Goal: Task Accomplishment & Management: Complete application form

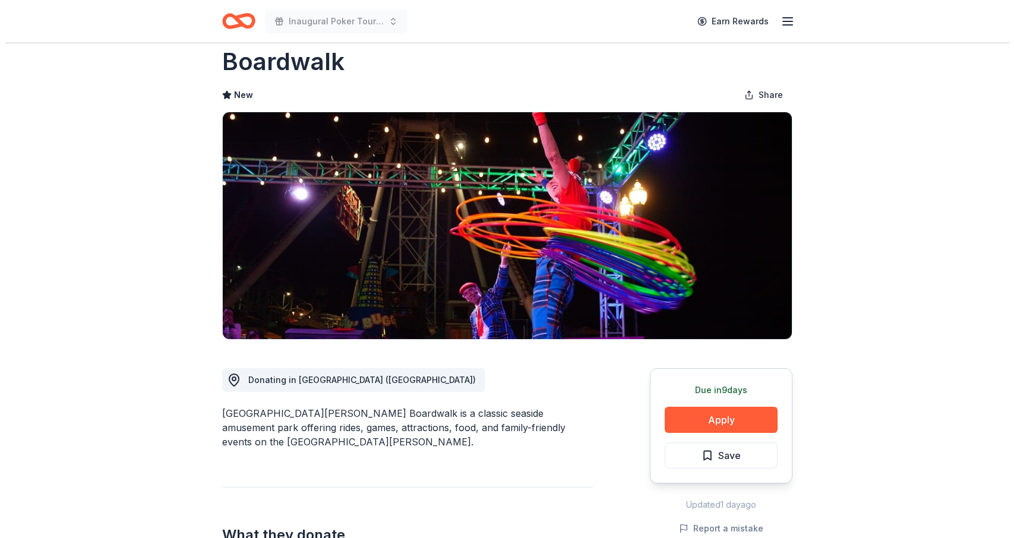
scroll to position [119, 0]
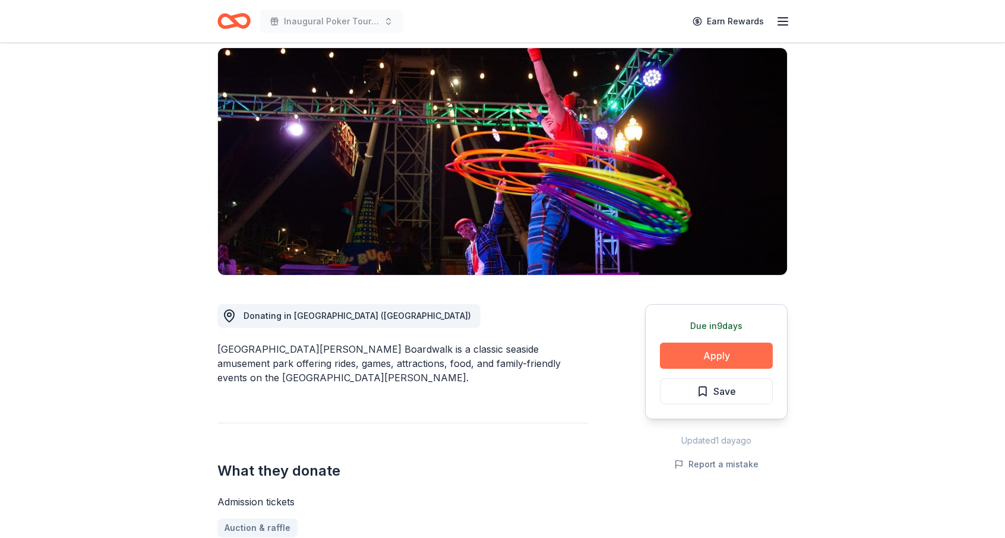
click at [723, 343] on button "Apply" at bounding box center [716, 356] width 113 height 26
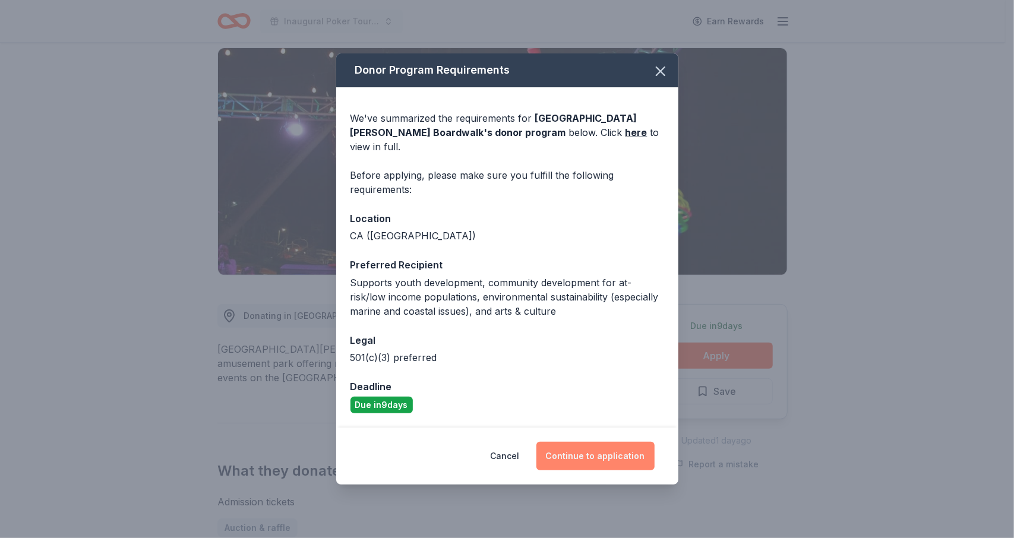
click at [567, 451] on button "Continue to application" at bounding box center [595, 456] width 118 height 29
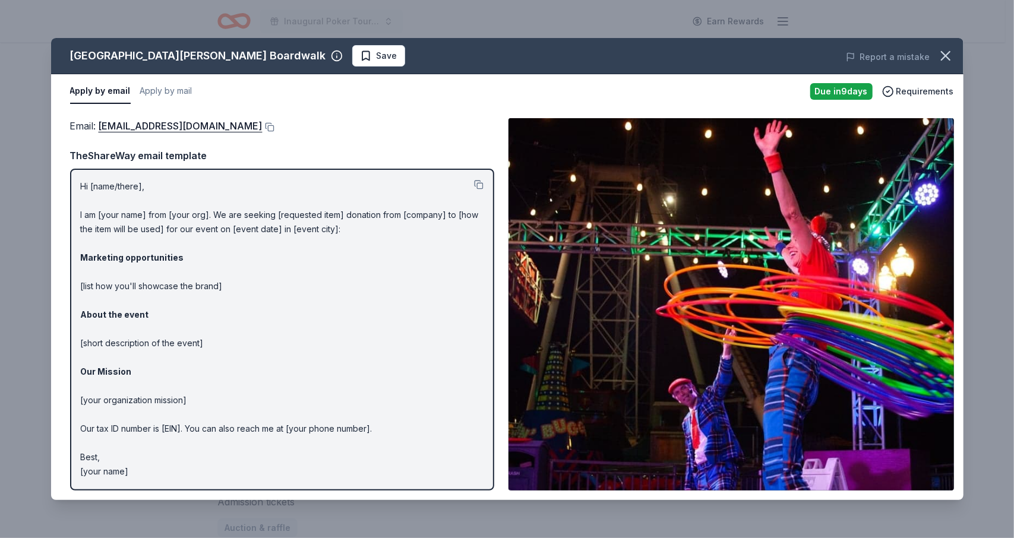
click at [263, 128] on button at bounding box center [269, 127] width 12 height 10
click at [377, 53] on span "Save" at bounding box center [387, 56] width 21 height 14
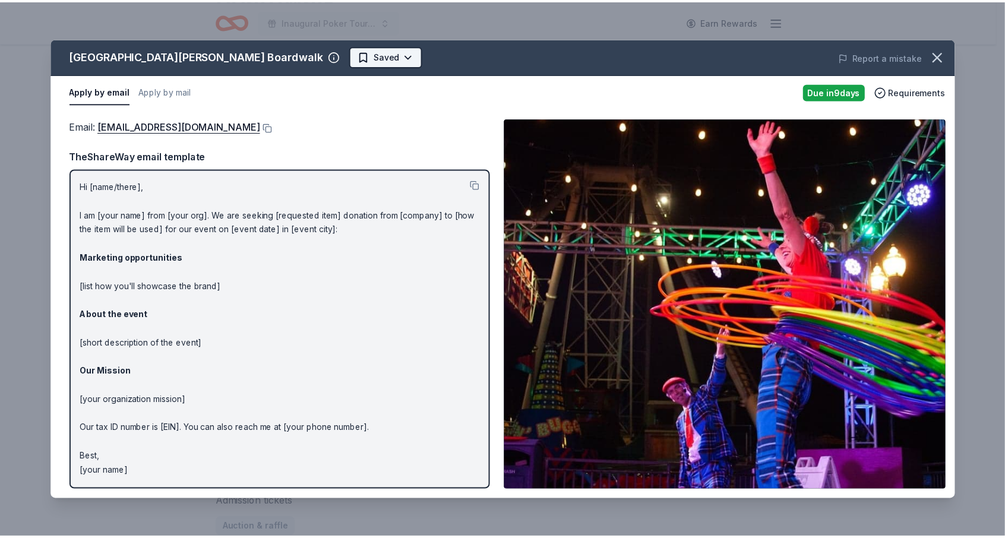
scroll to position [0, 0]
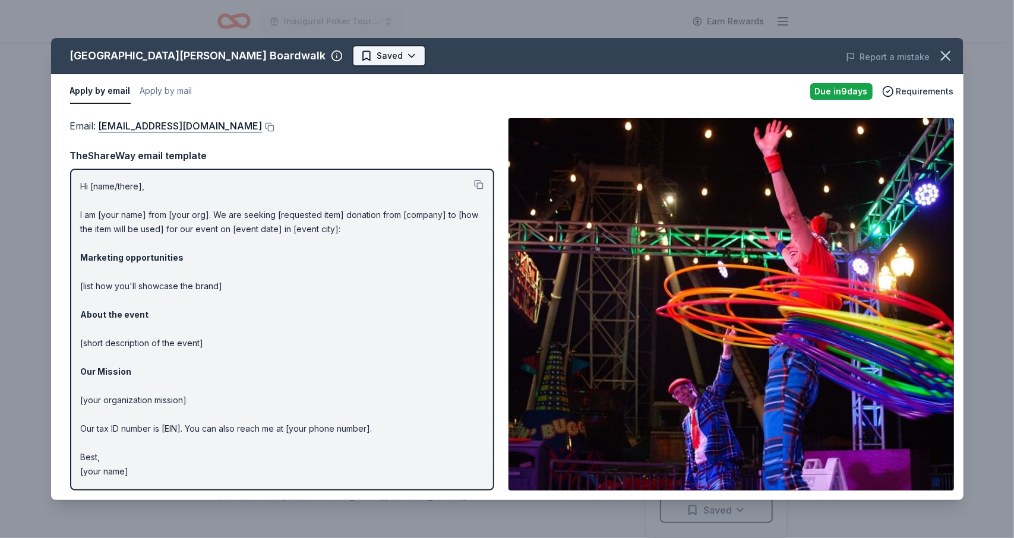
click at [280, 52] on html "Inaugural Poker Tournament and Silent Auction Earn Rewards Due in 9 days Share …" at bounding box center [507, 269] width 1014 height 538
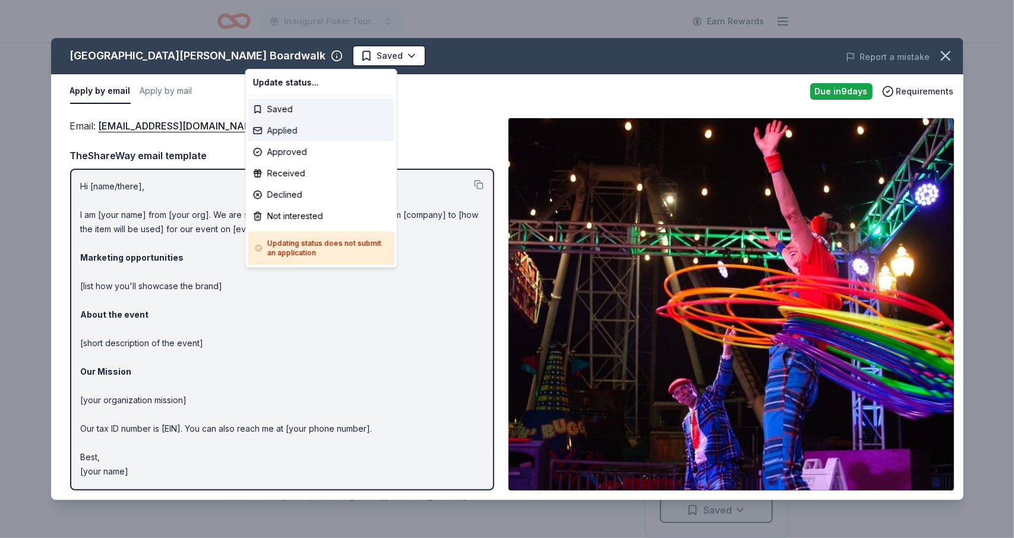
click at [280, 129] on div "Applied" at bounding box center [321, 130] width 146 height 21
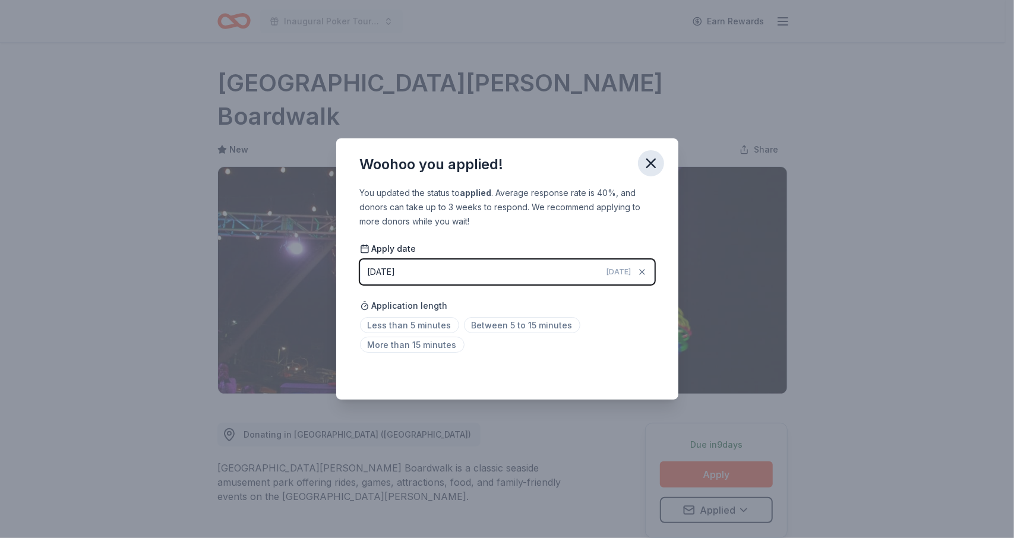
click at [652, 162] on icon "button" at bounding box center [651, 163] width 8 height 8
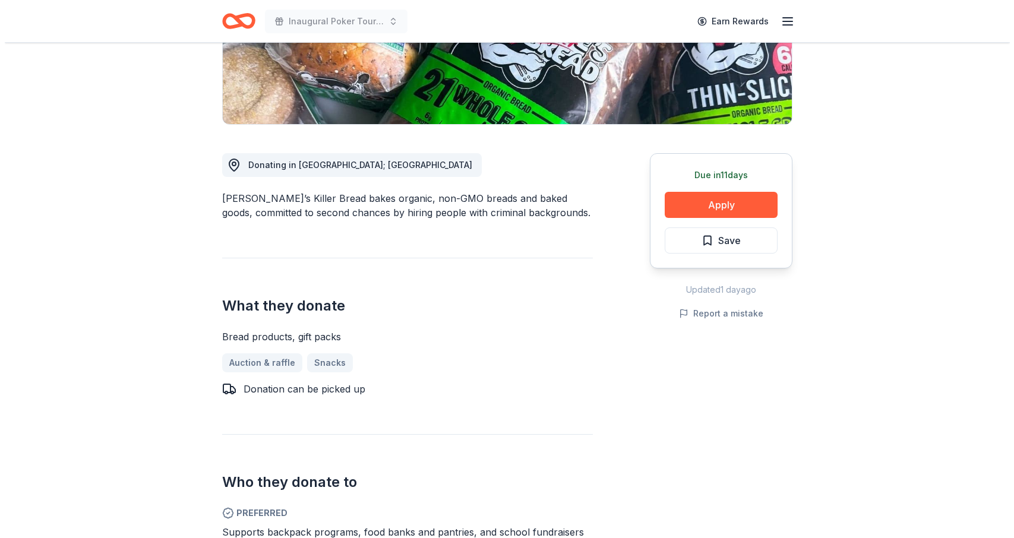
scroll to position [238, 0]
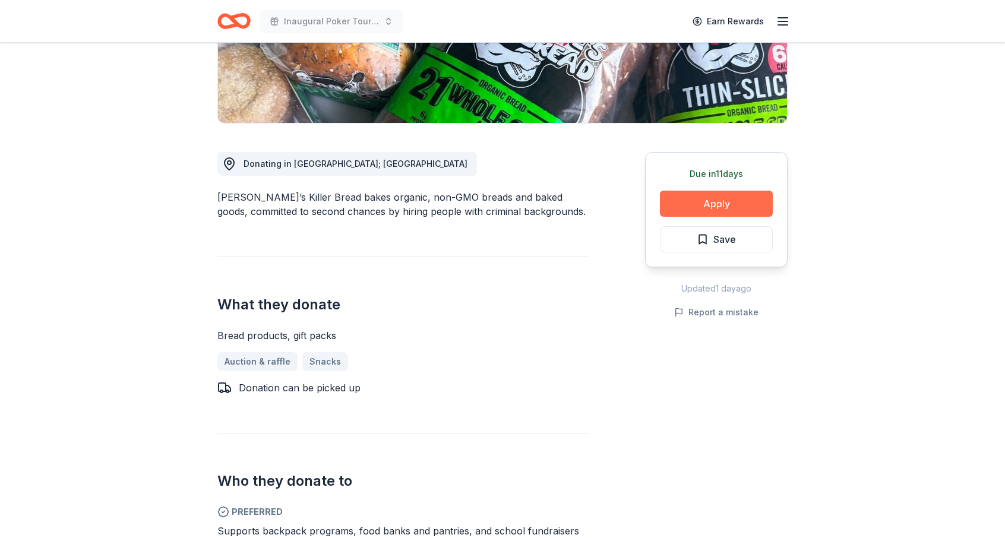
click at [707, 194] on button "Apply" at bounding box center [716, 204] width 113 height 26
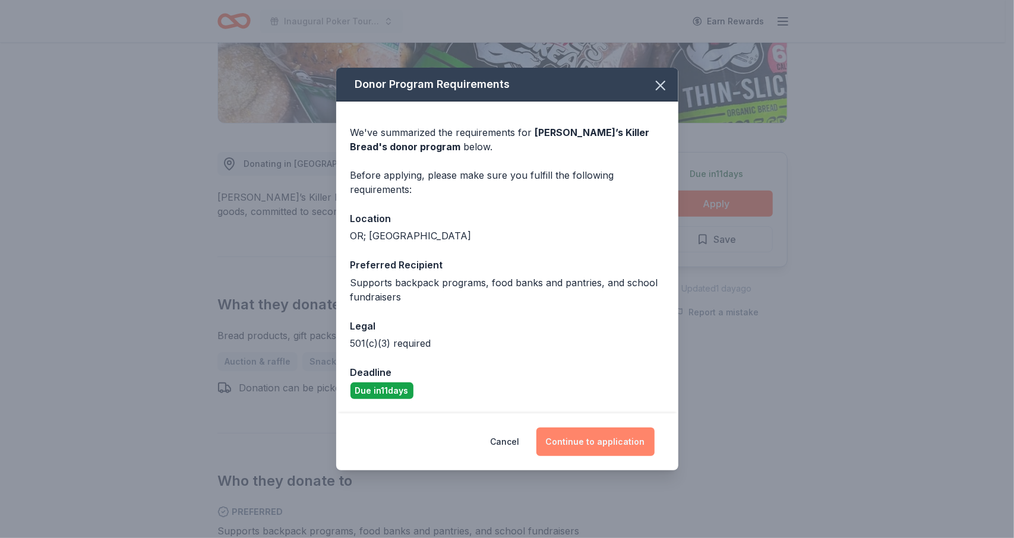
click at [577, 439] on button "Continue to application" at bounding box center [595, 442] width 118 height 29
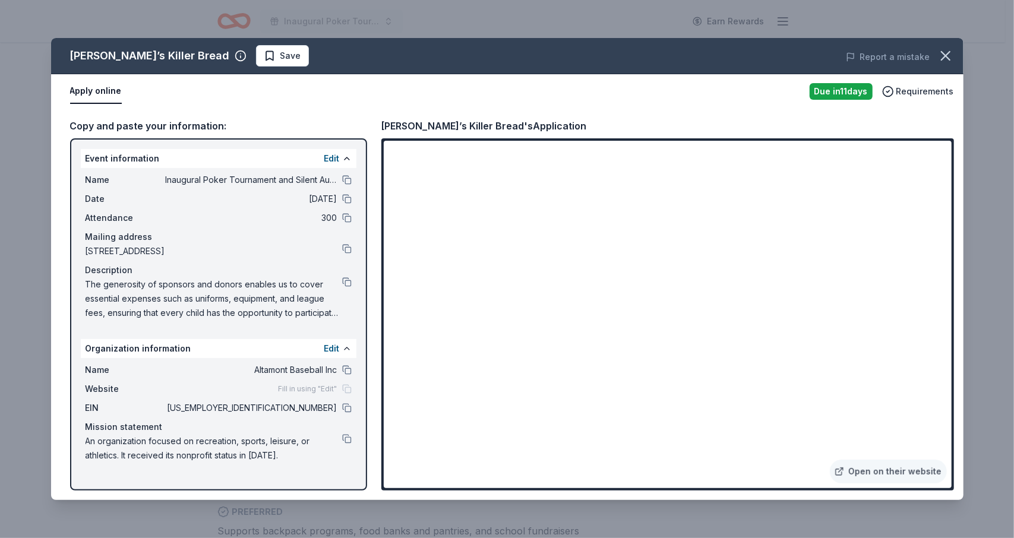
drag, startPoint x: 347, startPoint y: 369, endPoint x: 385, endPoint y: 369, distance: 38.0
click at [350, 369] on button at bounding box center [347, 370] width 10 height 10
click at [349, 178] on button at bounding box center [347, 180] width 10 height 10
click at [256, 52] on button "Save" at bounding box center [282, 55] width 53 height 21
click at [260, 48] on html "Inaugural Poker Tournament and Silent Auction Earn Rewards Due in 11 days Share…" at bounding box center [507, 31] width 1014 height 538
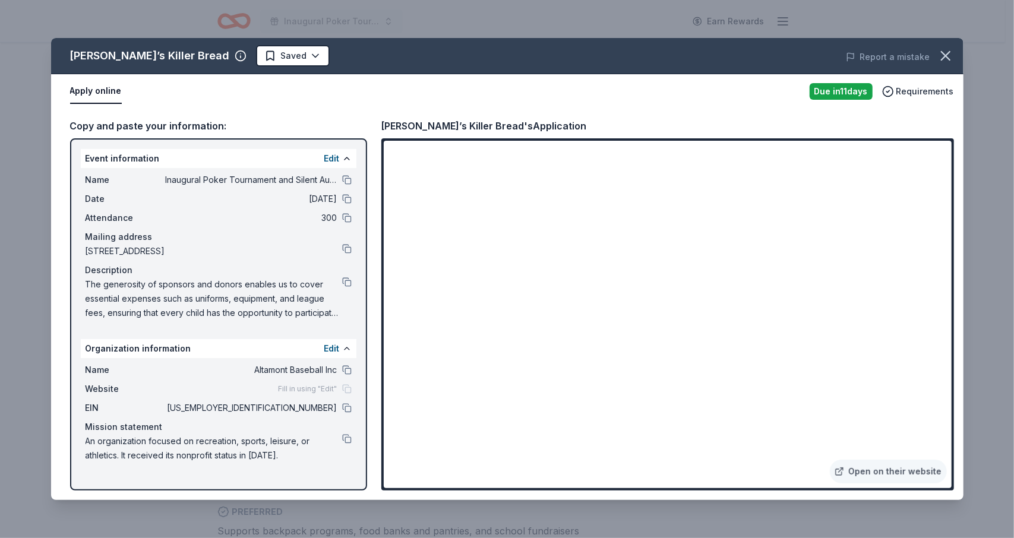
scroll to position [0, 0]
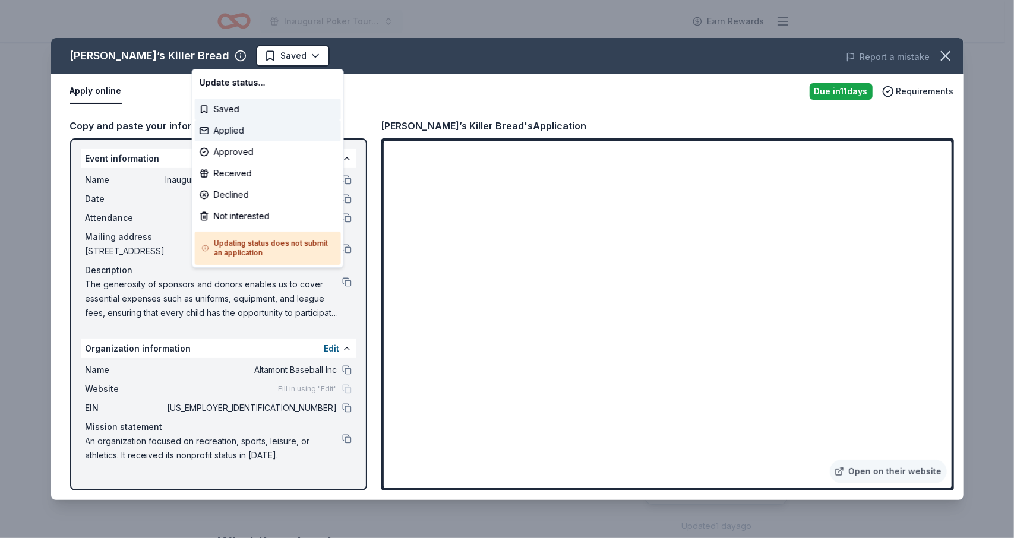
click at [230, 128] on div "Applied" at bounding box center [268, 130] width 146 height 21
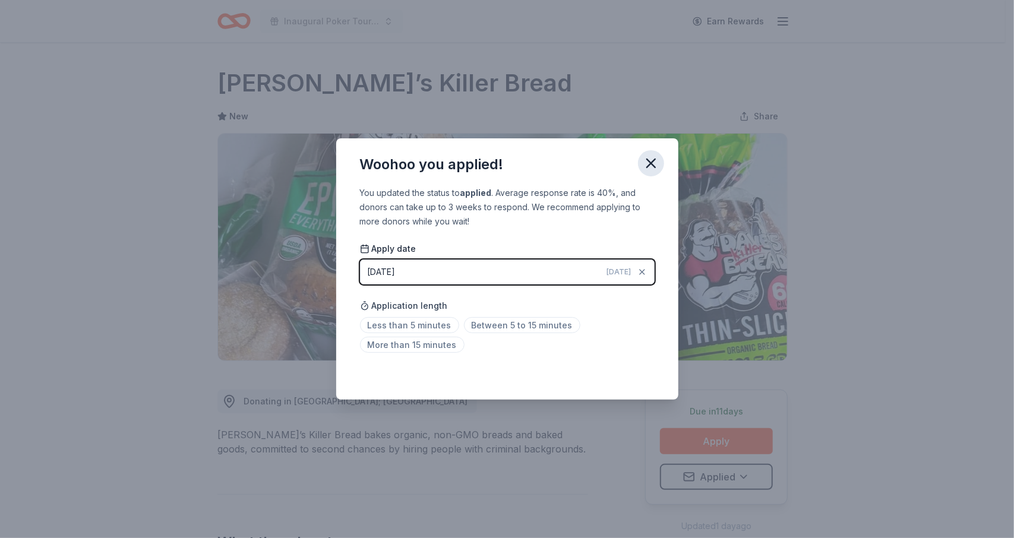
click at [644, 163] on icon "button" at bounding box center [651, 163] width 17 height 17
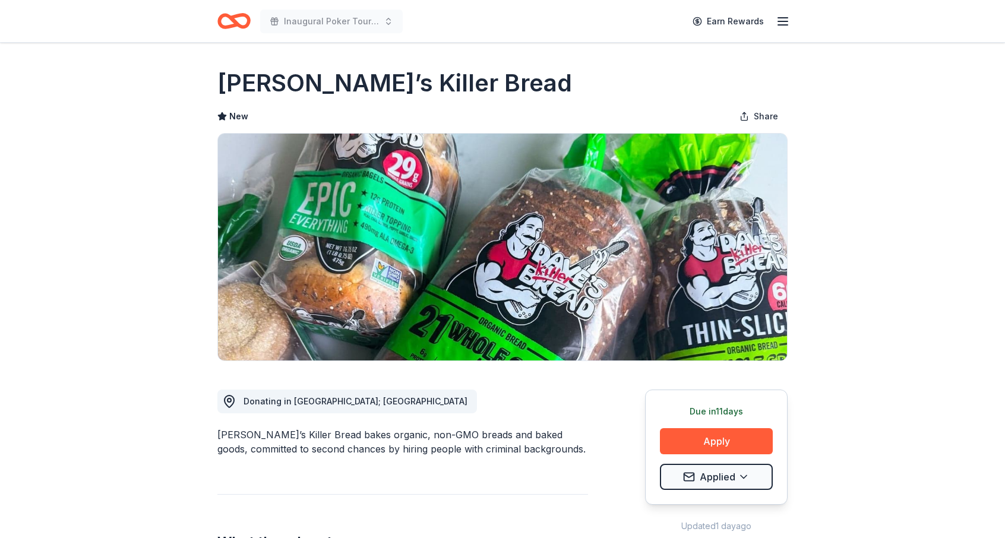
drag, startPoint x: 231, startPoint y: 18, endPoint x: 266, endPoint y: 27, distance: 36.2
click at [232, 18] on icon "Home" at bounding box center [239, 21] width 18 height 12
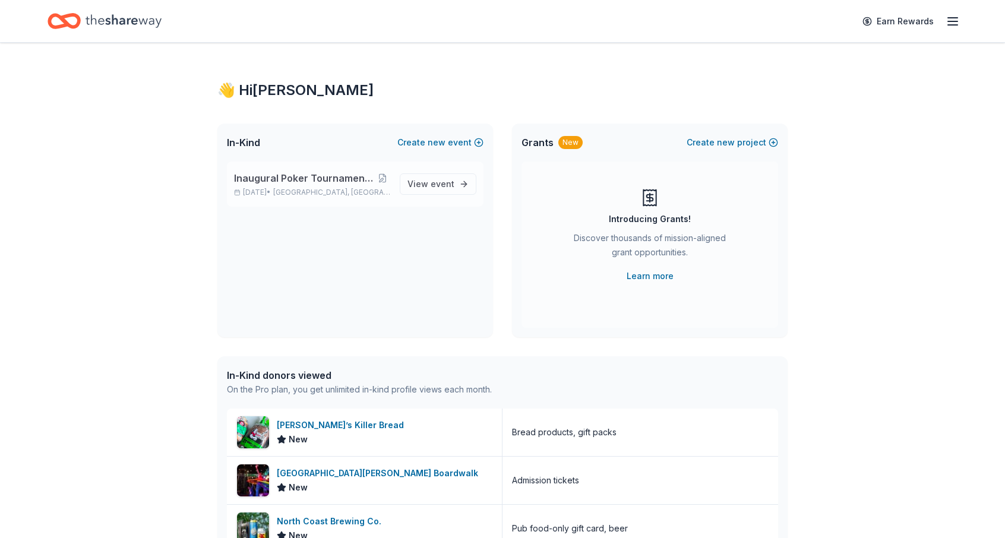
click at [257, 179] on span "Inaugural Poker Tournament and Silent Auction" at bounding box center [304, 178] width 141 height 14
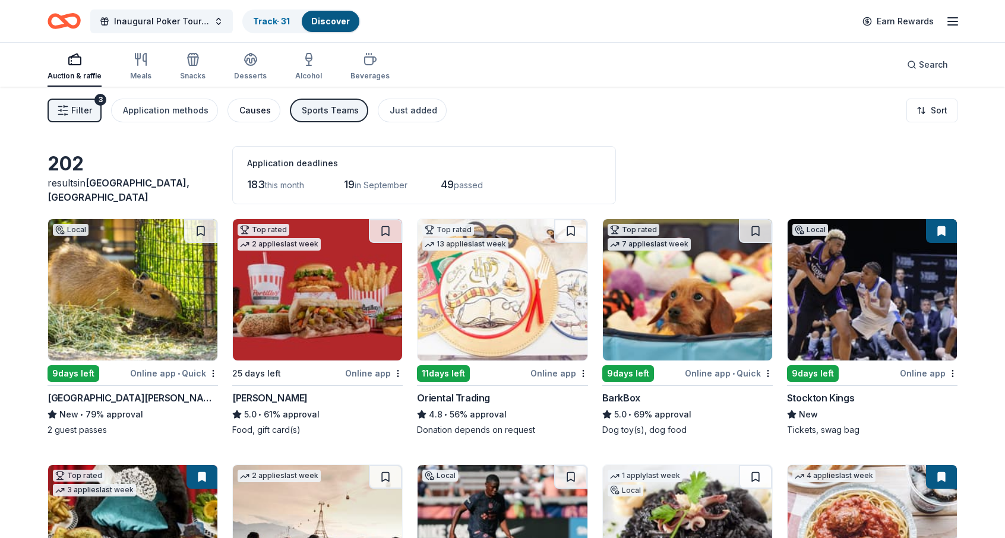
click at [249, 112] on div "Causes" at bounding box center [254, 110] width 31 height 14
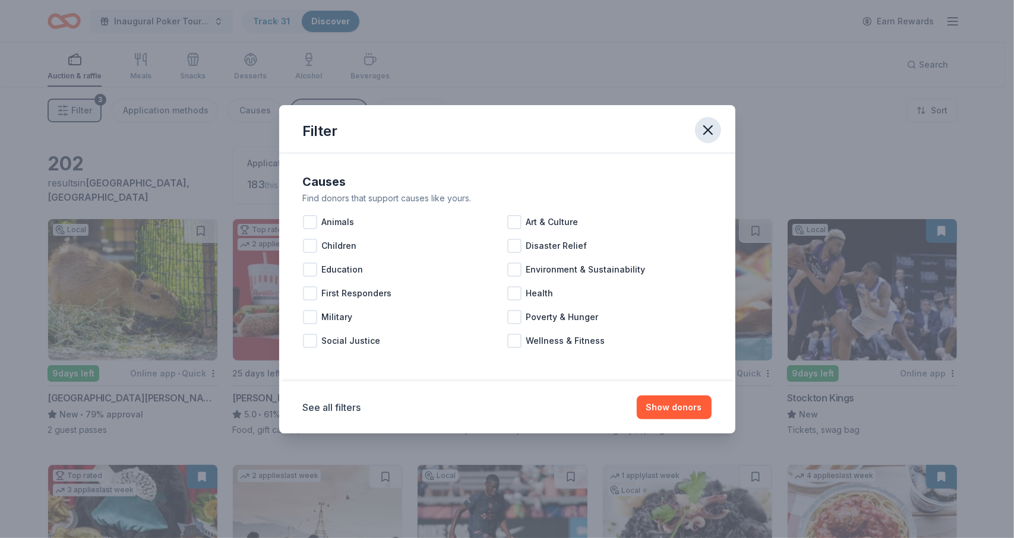
click at [710, 132] on icon "button" at bounding box center [708, 130] width 8 height 8
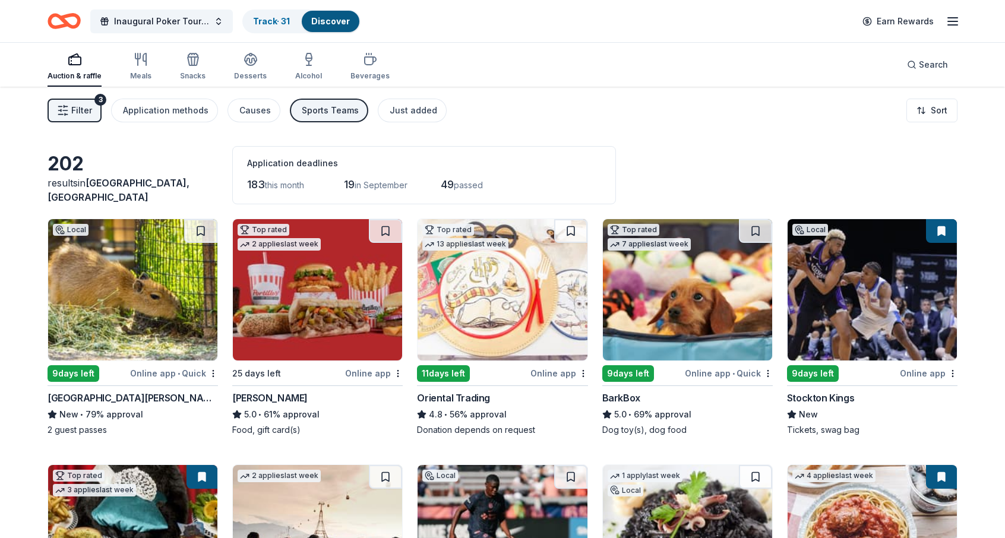
click at [81, 106] on span "Filter" at bounding box center [81, 110] width 21 height 14
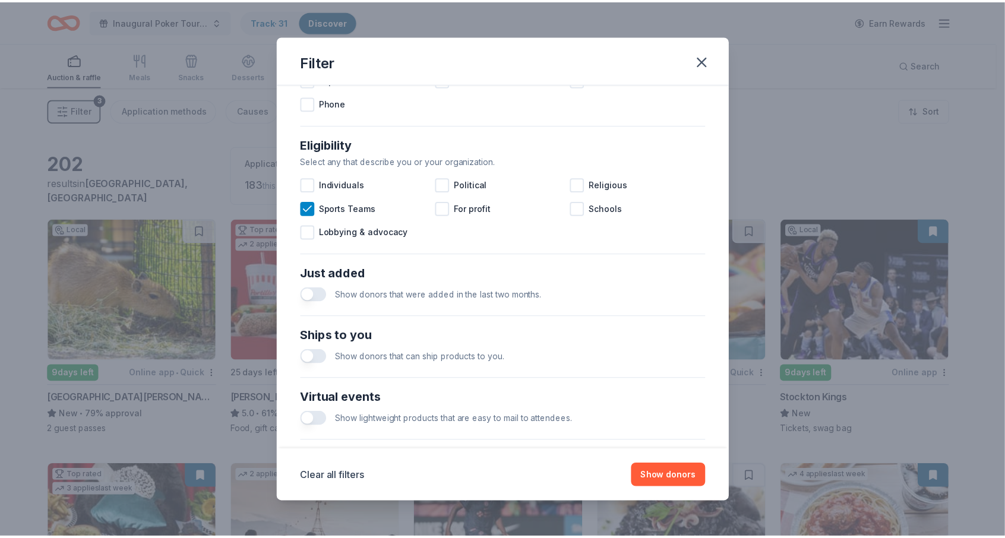
scroll to position [415, 0]
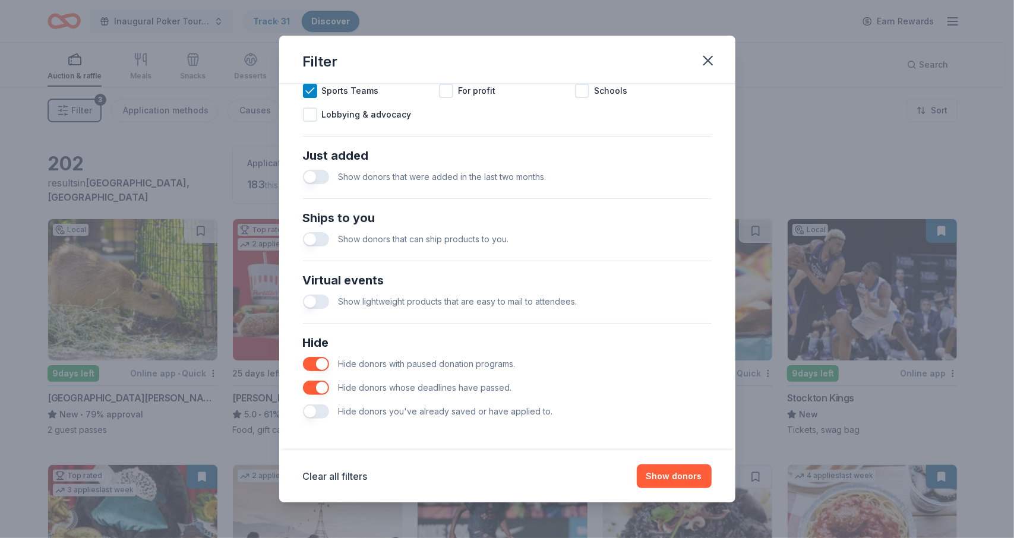
drag, startPoint x: 656, startPoint y: 476, endPoint x: 644, endPoint y: 451, distance: 27.9
click at [656, 475] on button "Show donors" at bounding box center [674, 476] width 75 height 24
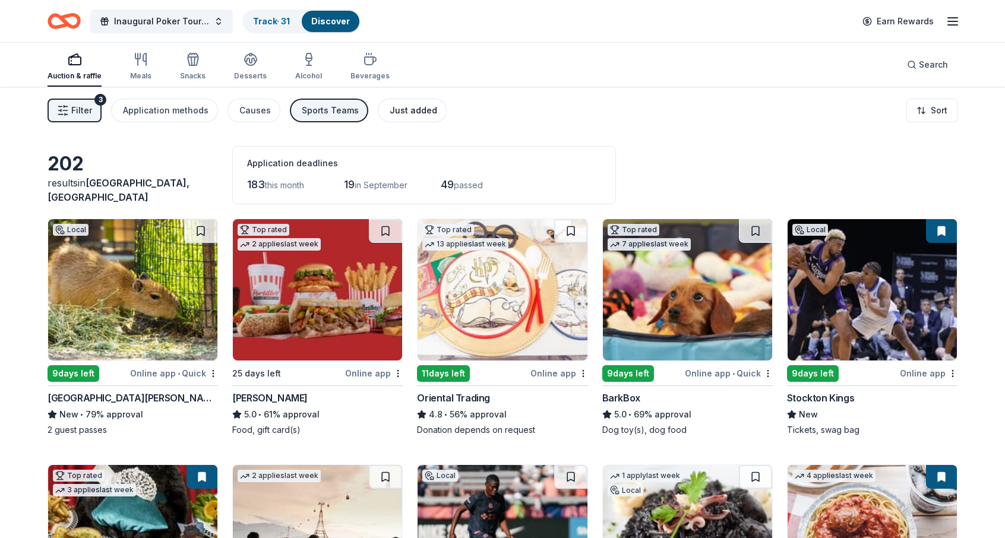
click at [407, 110] on div "Just added" at bounding box center [414, 110] width 48 height 14
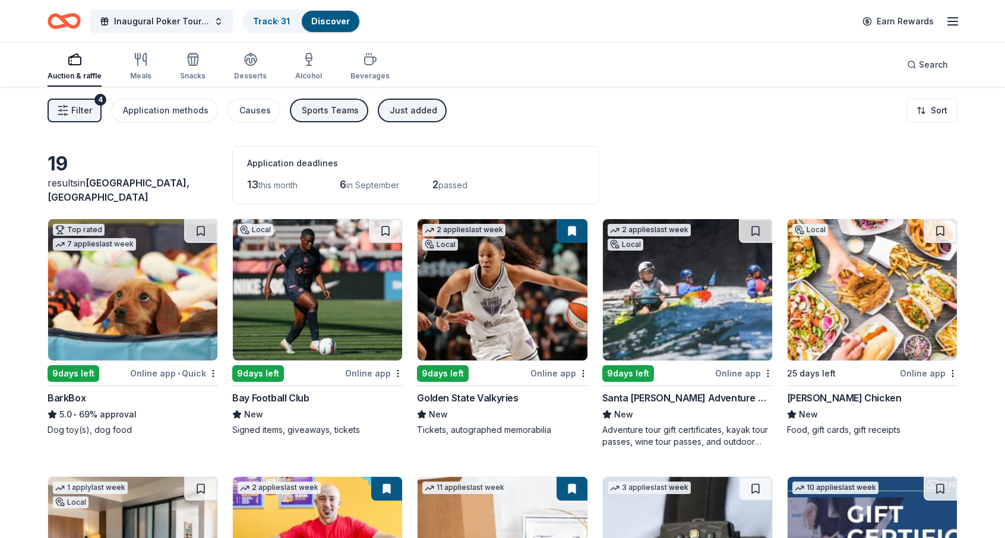
click at [410, 114] on div "Just added" at bounding box center [414, 110] width 48 height 14
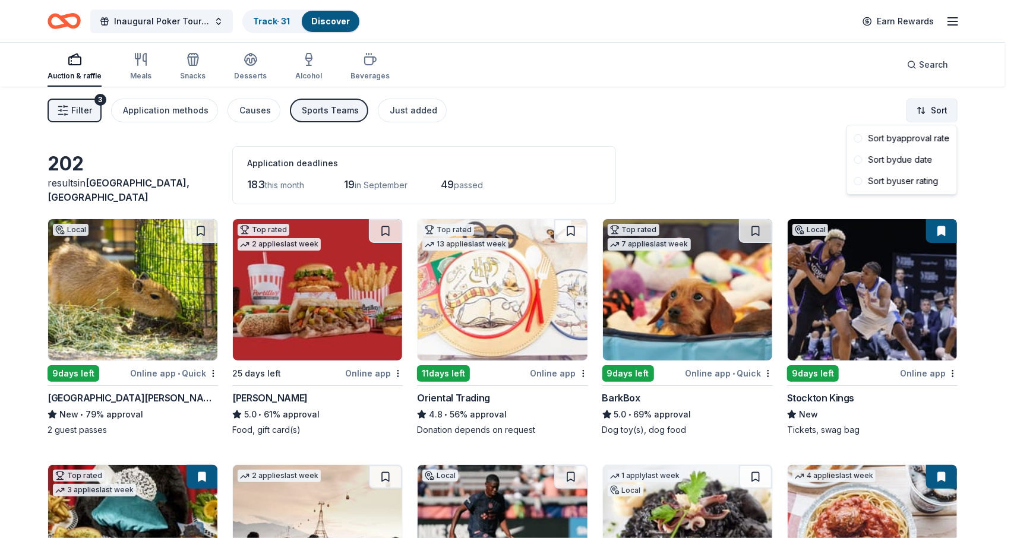
click at [928, 112] on html "Inaugural Poker Tournament and Silent Auction Track · 31 Discover Earn Rewards …" at bounding box center [507, 269] width 1014 height 538
click at [903, 167] on div "Sort by due date" at bounding box center [901, 159] width 105 height 21
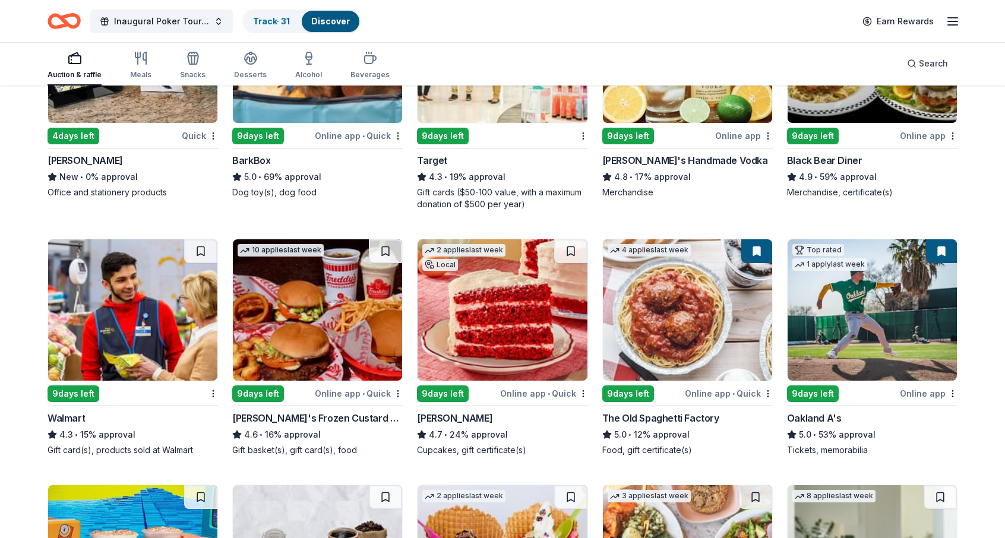
scroll to position [297, 0]
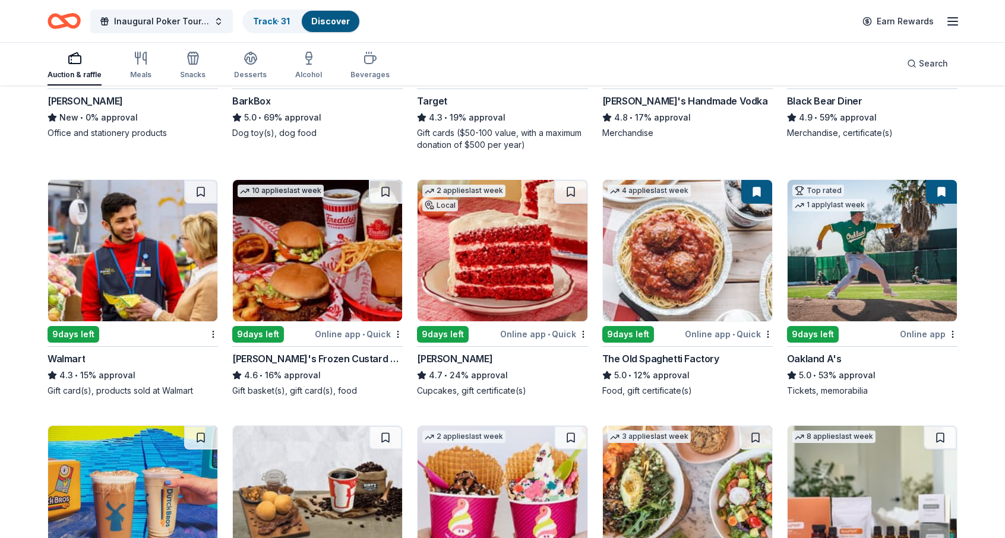
click at [485, 267] on img at bounding box center [502, 250] width 169 height 141
click at [478, 228] on img at bounding box center [502, 250] width 169 height 141
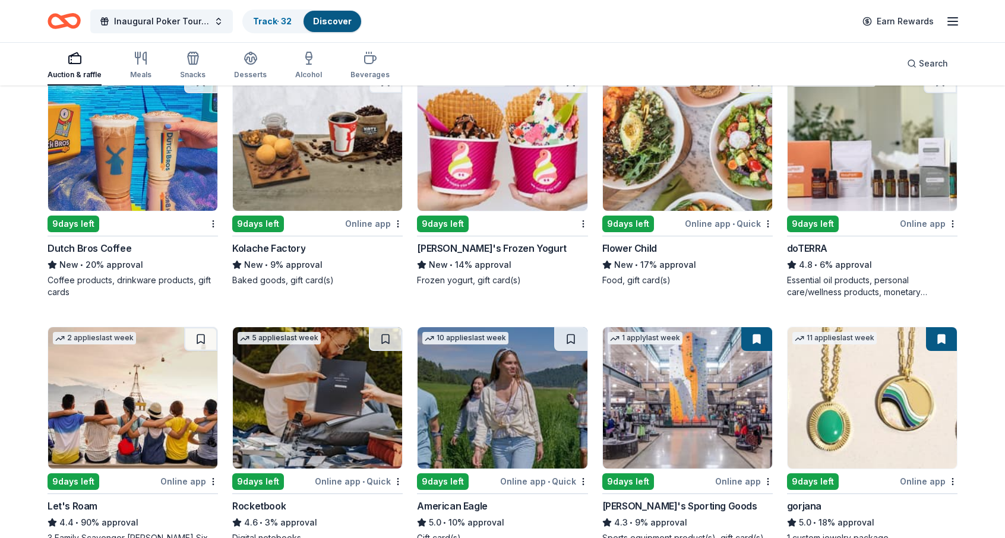
scroll to position [535, 0]
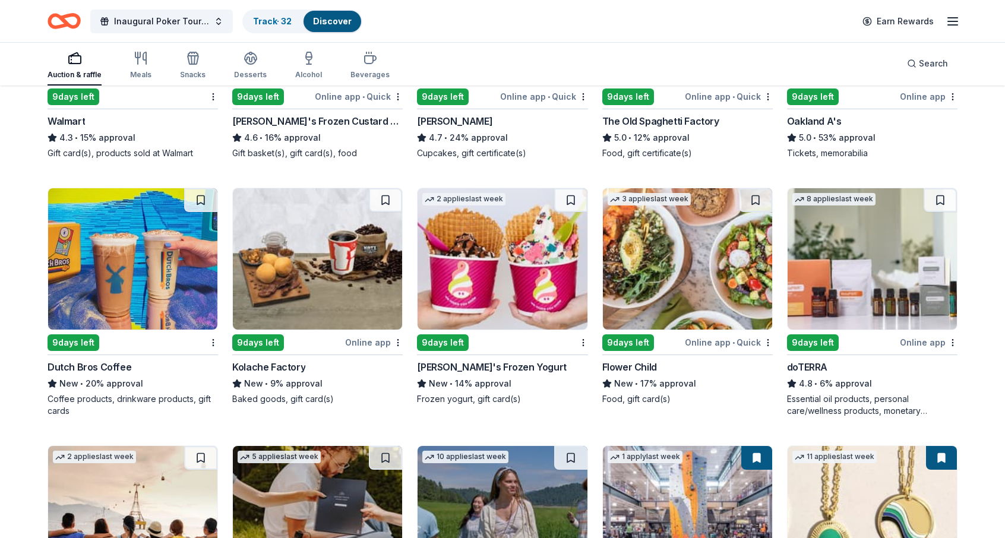
click at [152, 271] on img at bounding box center [132, 258] width 169 height 141
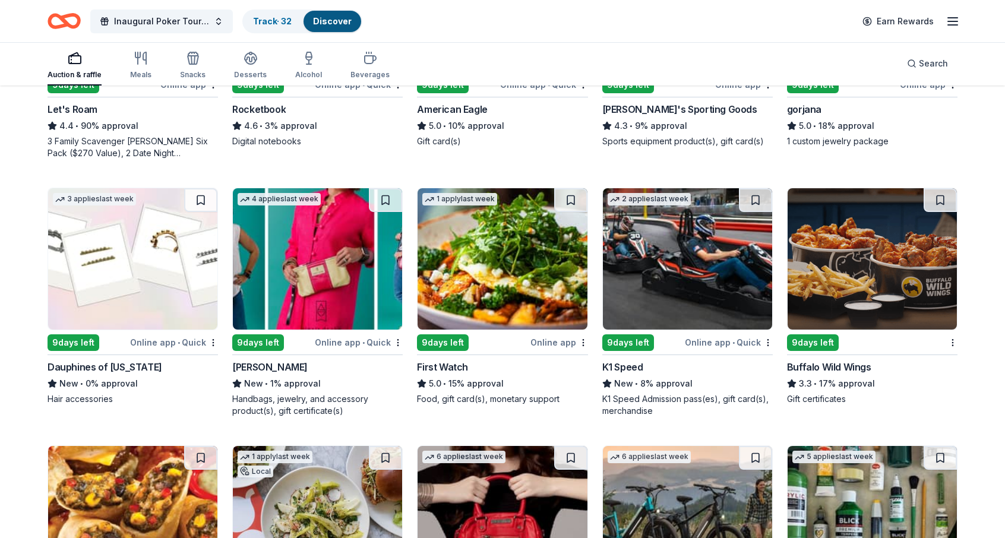
scroll to position [1069, 0]
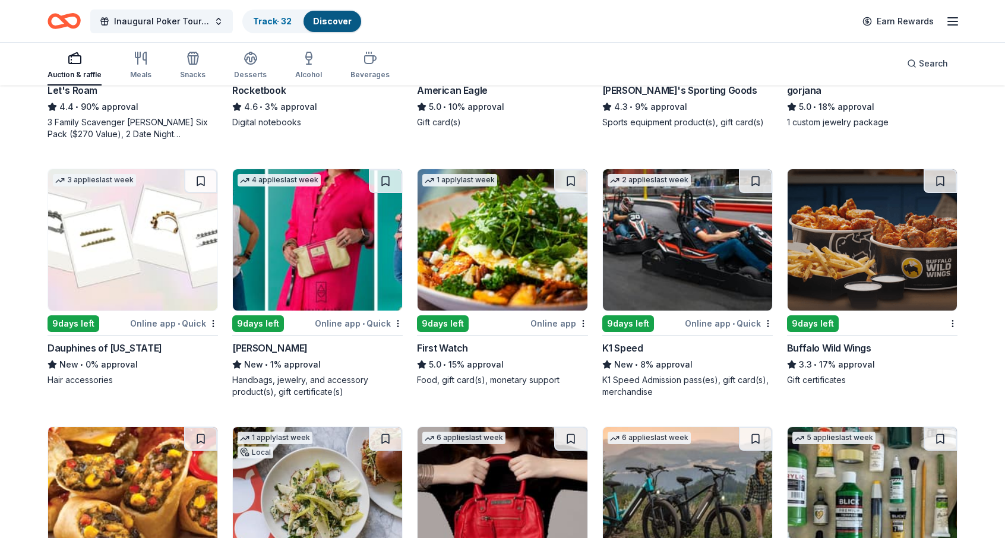
click at [713, 270] on img at bounding box center [687, 239] width 169 height 141
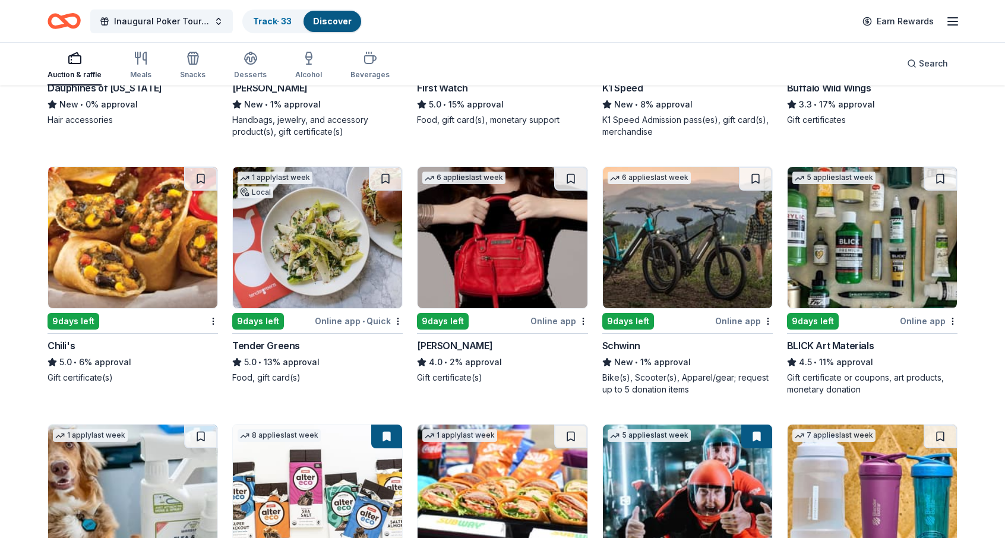
scroll to position [1399, 0]
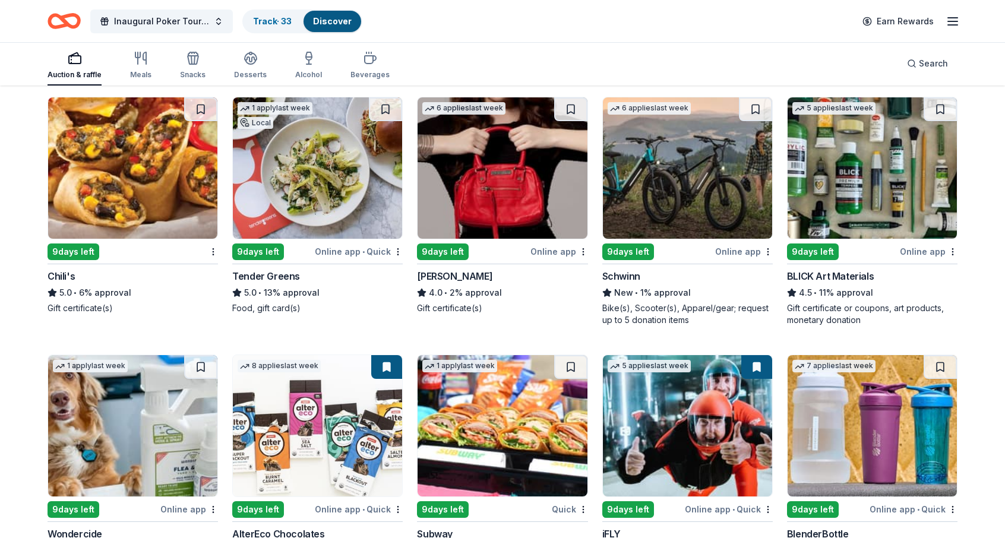
click at [674, 219] on img at bounding box center [687, 167] width 169 height 141
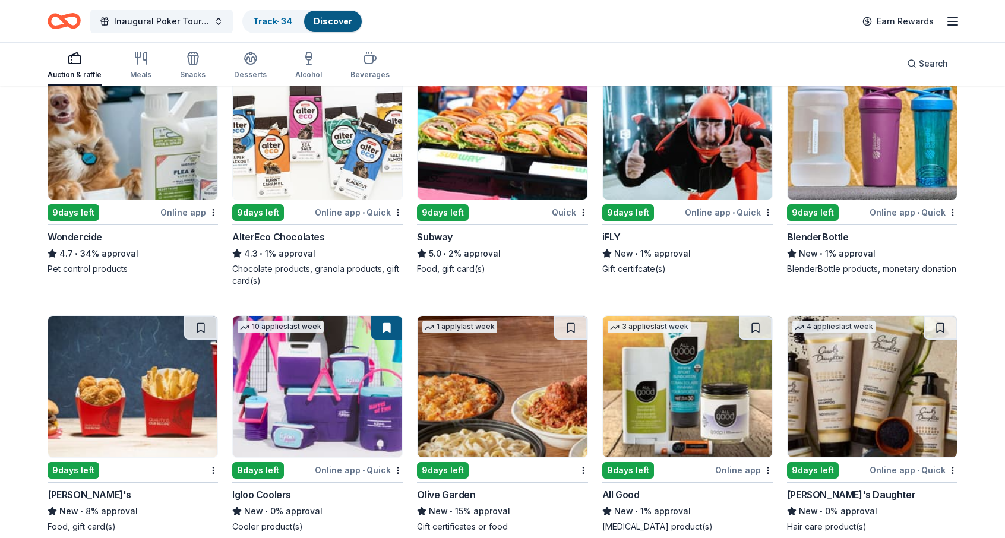
scroll to position [1755, 0]
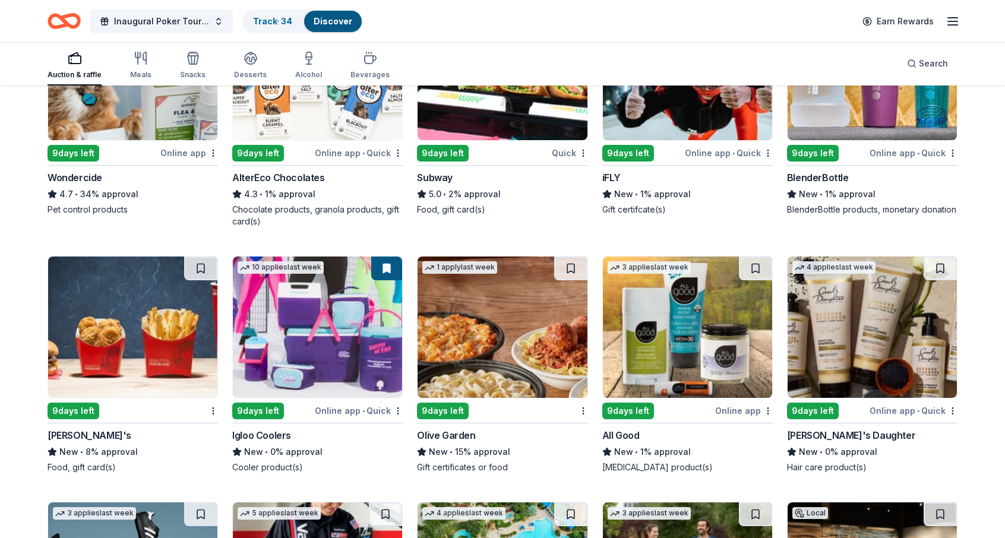
click at [124, 315] on img at bounding box center [132, 327] width 169 height 141
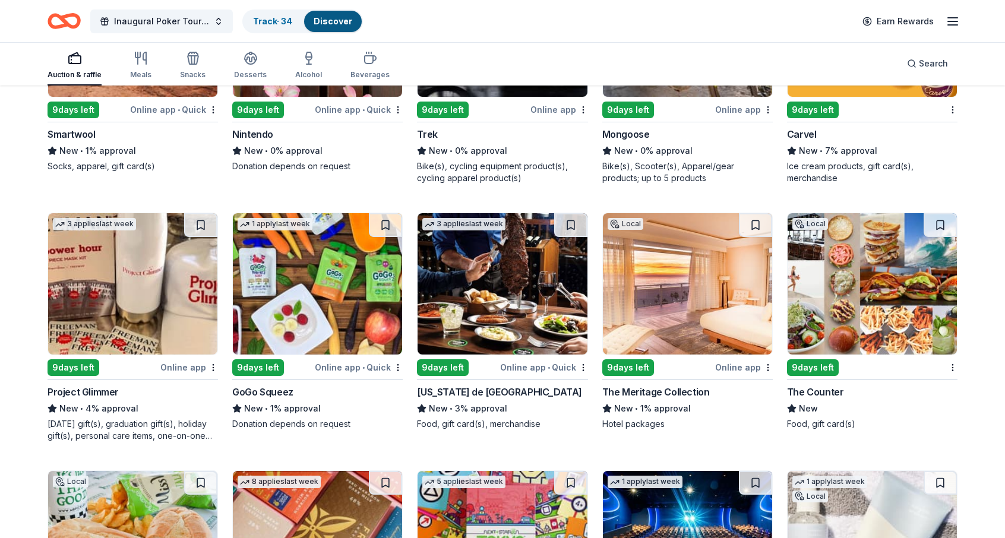
scroll to position [2824, 0]
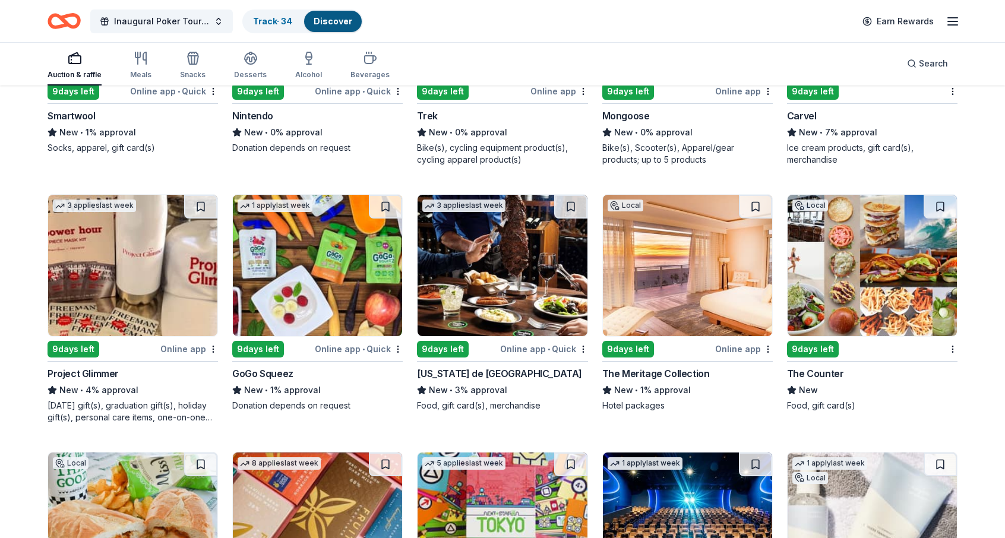
click at [302, 255] on img at bounding box center [317, 265] width 169 height 141
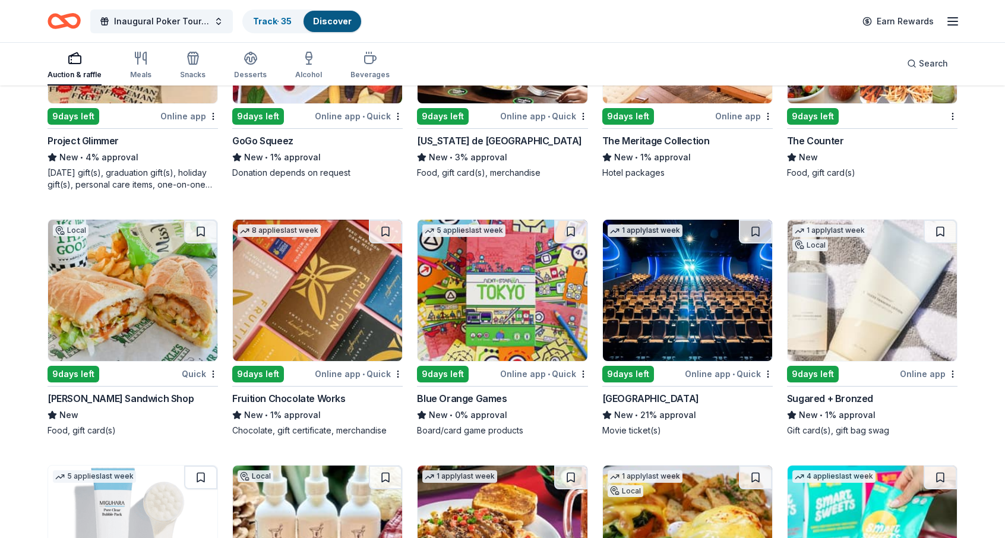
scroll to position [3121, 0]
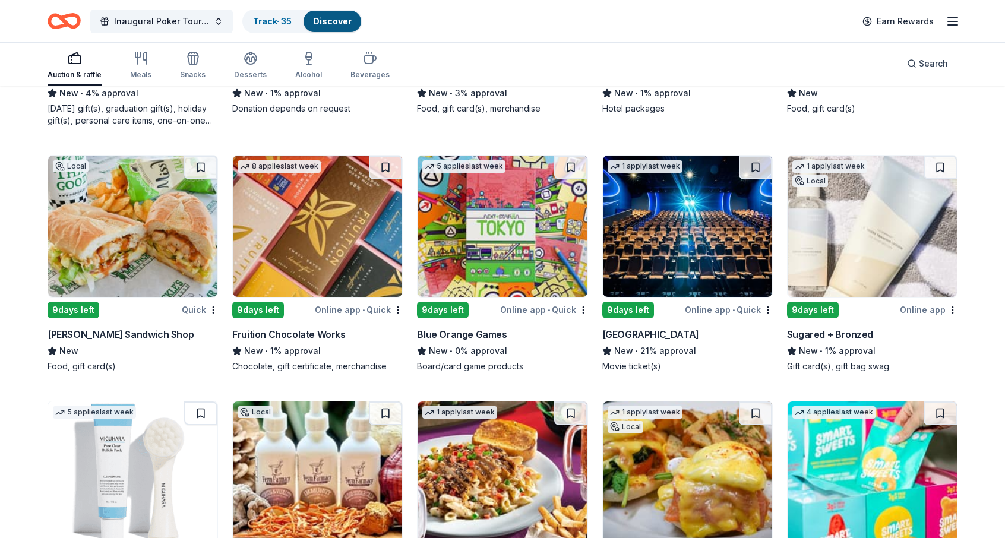
click at [151, 235] on img at bounding box center [132, 226] width 169 height 141
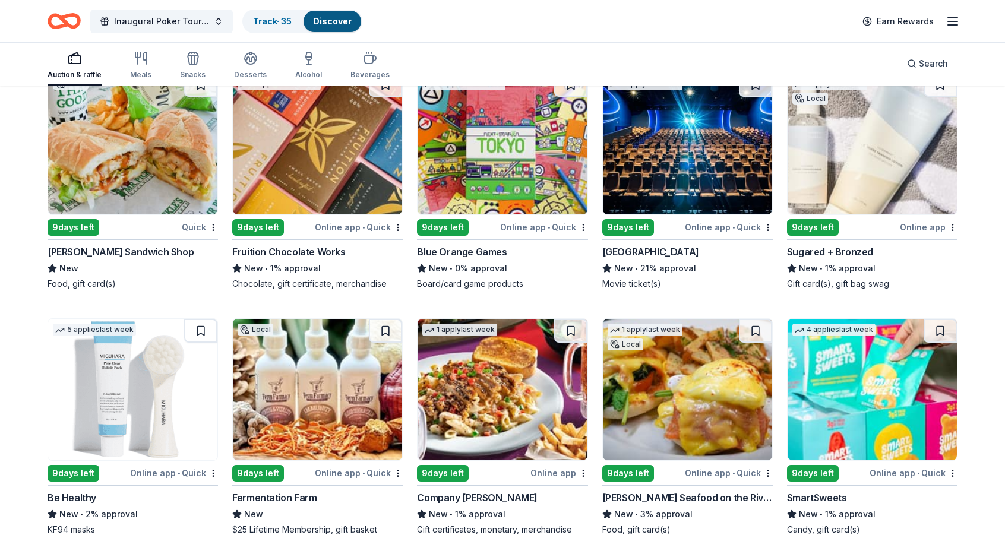
scroll to position [3240, 0]
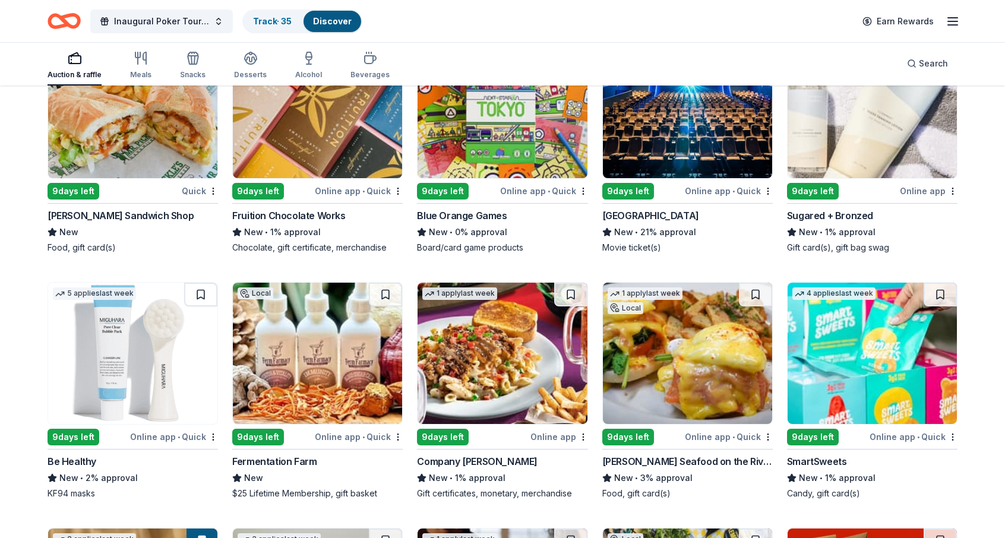
click at [868, 138] on img at bounding box center [872, 107] width 169 height 141
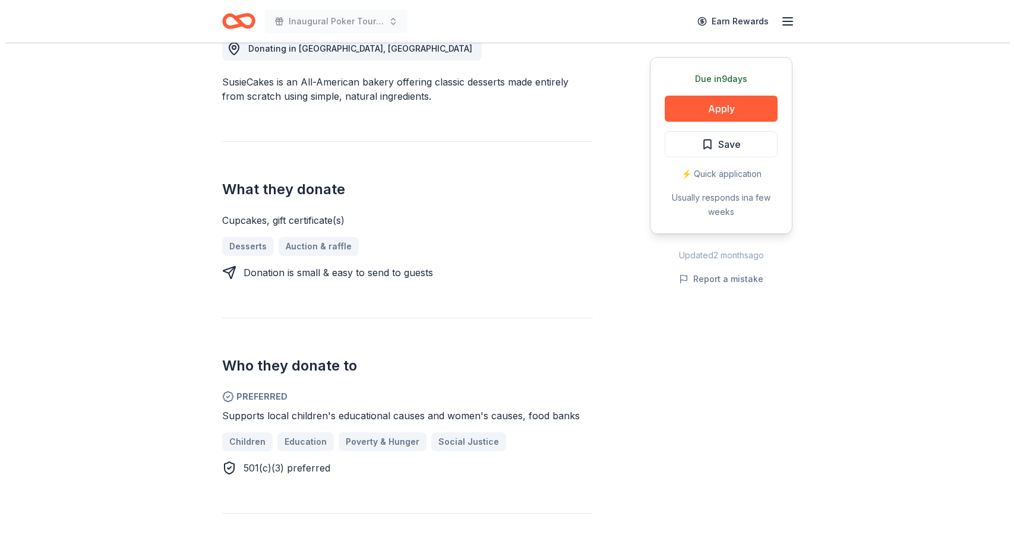
scroll to position [356, 0]
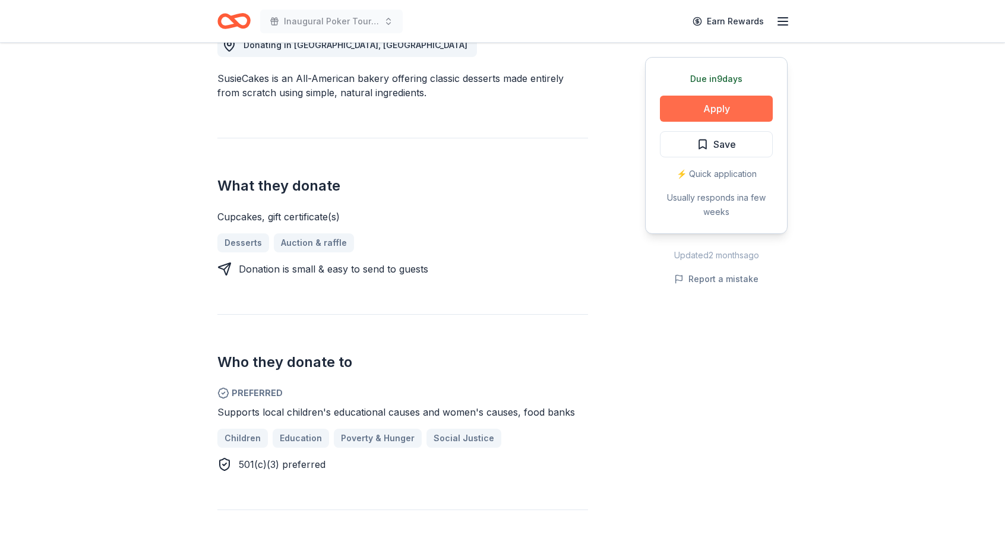
click at [696, 109] on button "Apply" at bounding box center [716, 109] width 113 height 26
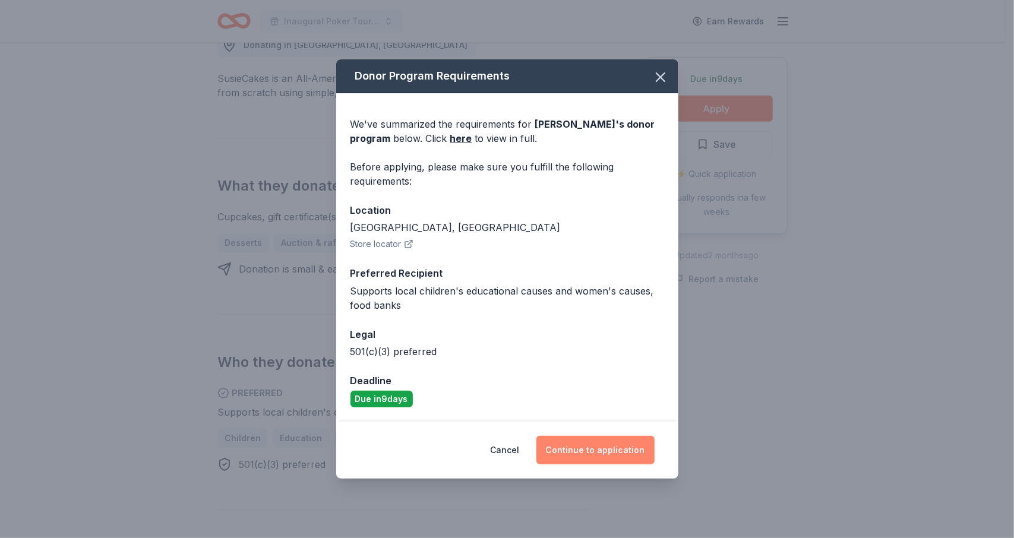
click at [628, 453] on button "Continue to application" at bounding box center [595, 450] width 118 height 29
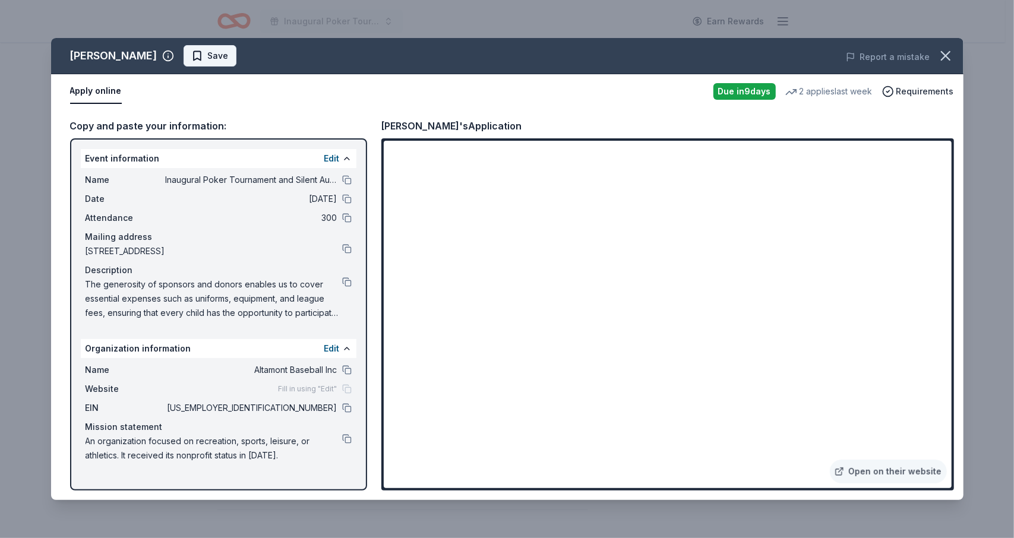
click at [208, 49] on span "Save" at bounding box center [218, 56] width 21 height 14
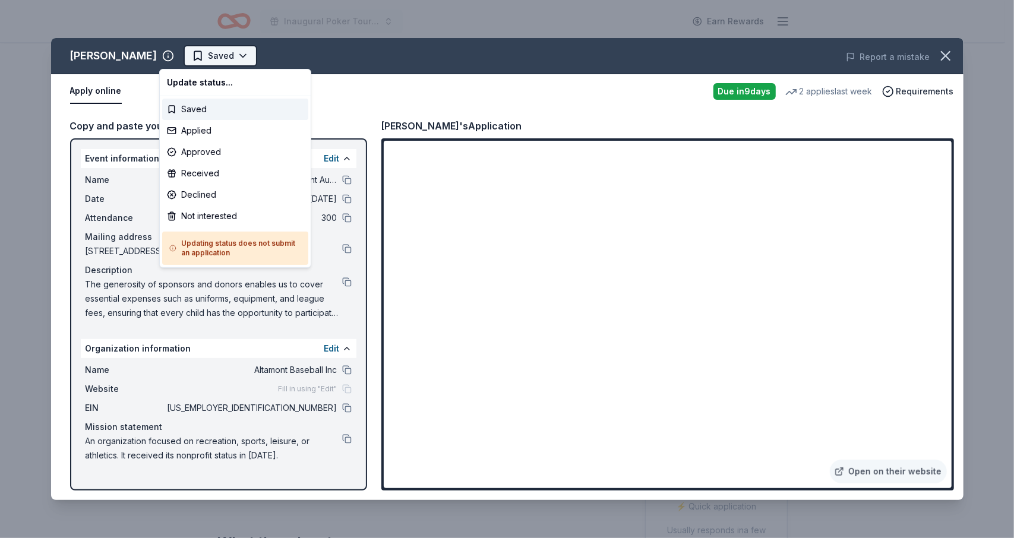
click at [210, 52] on html "Inaugural Poker Tournament and Silent Auction Earn Rewards Due in 9 days Share …" at bounding box center [507, 269] width 1014 height 538
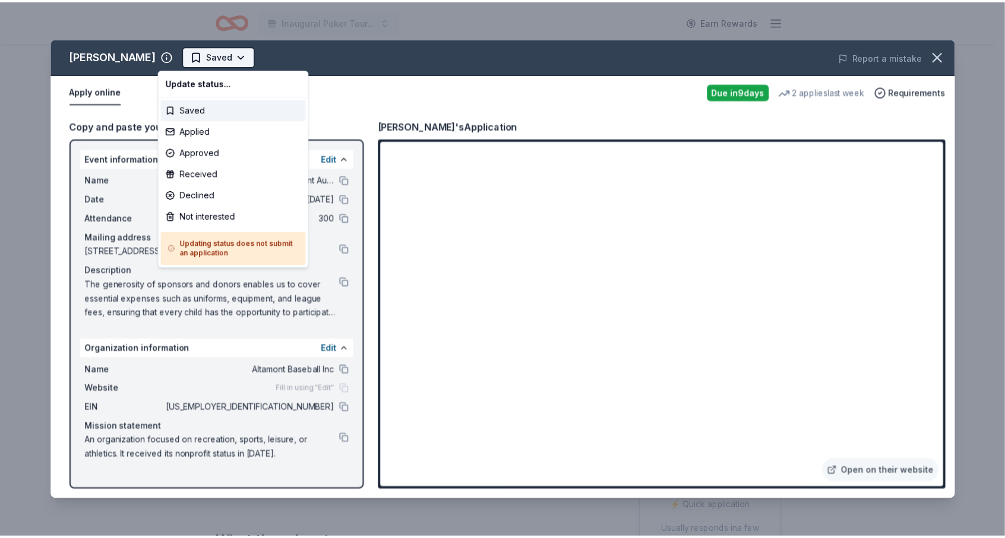
scroll to position [0, 0]
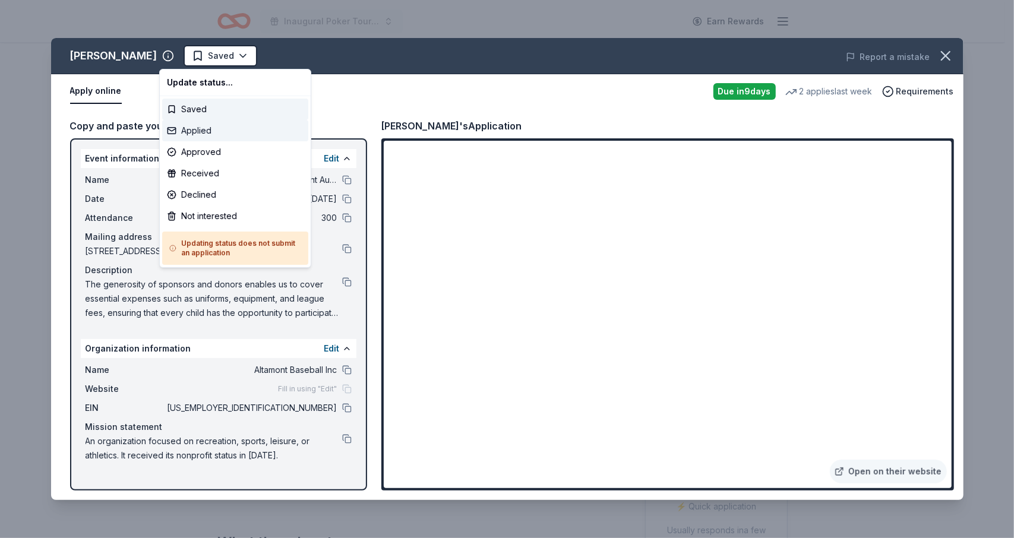
click at [198, 132] on div "Applied" at bounding box center [235, 130] width 146 height 21
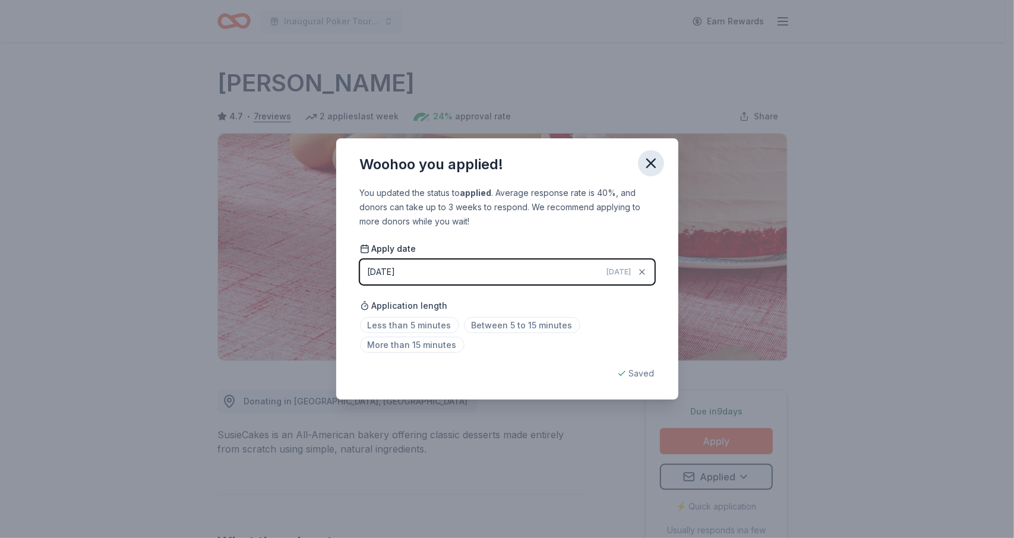
drag, startPoint x: 644, startPoint y: 164, endPoint x: 652, endPoint y: 152, distance: 14.5
click at [644, 164] on icon "button" at bounding box center [651, 163] width 17 height 17
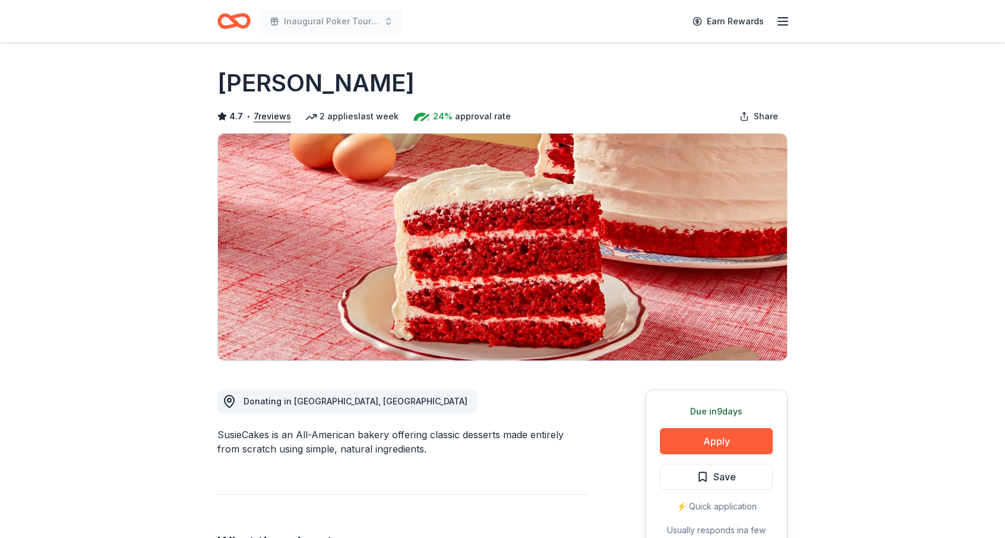
scroll to position [238, 0]
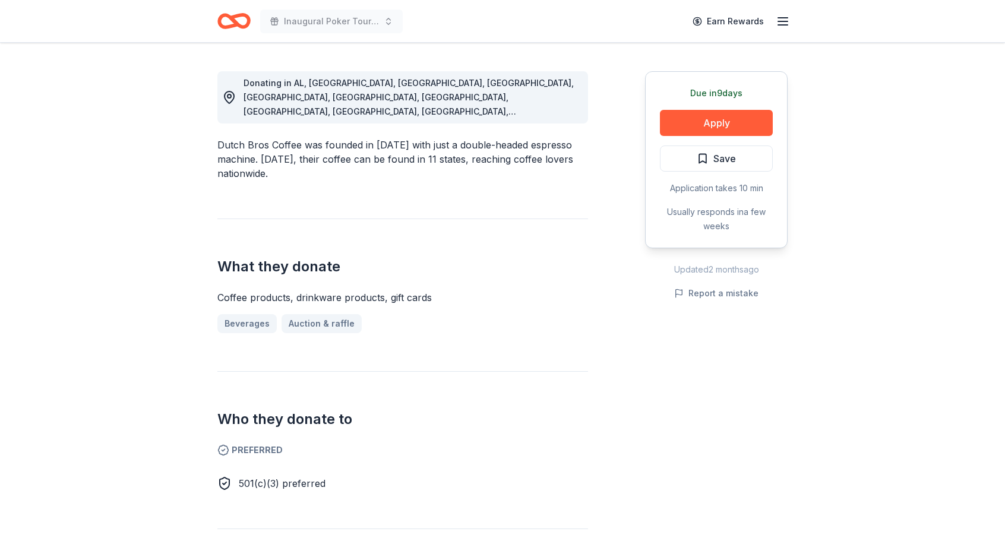
scroll to position [119, 0]
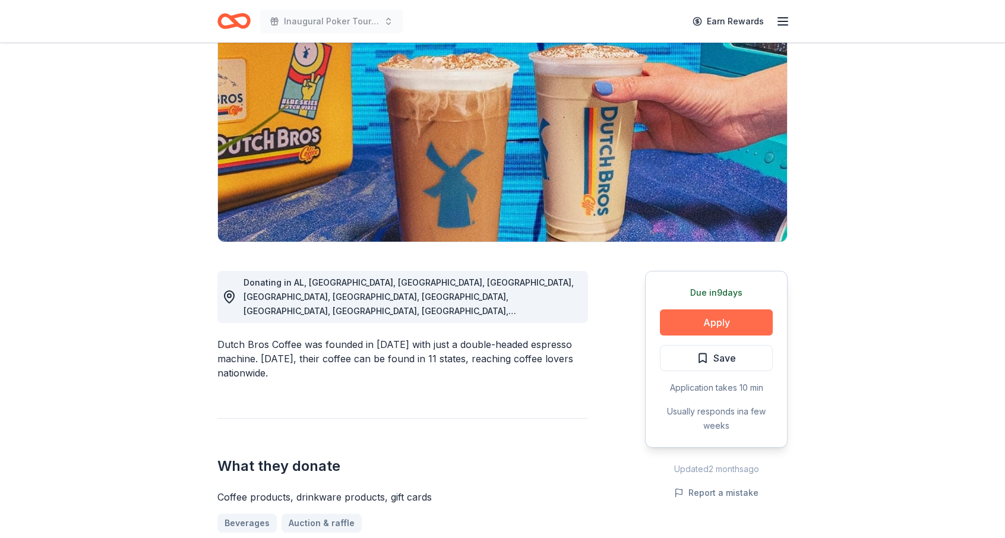
click at [700, 321] on button "Apply" at bounding box center [716, 322] width 113 height 26
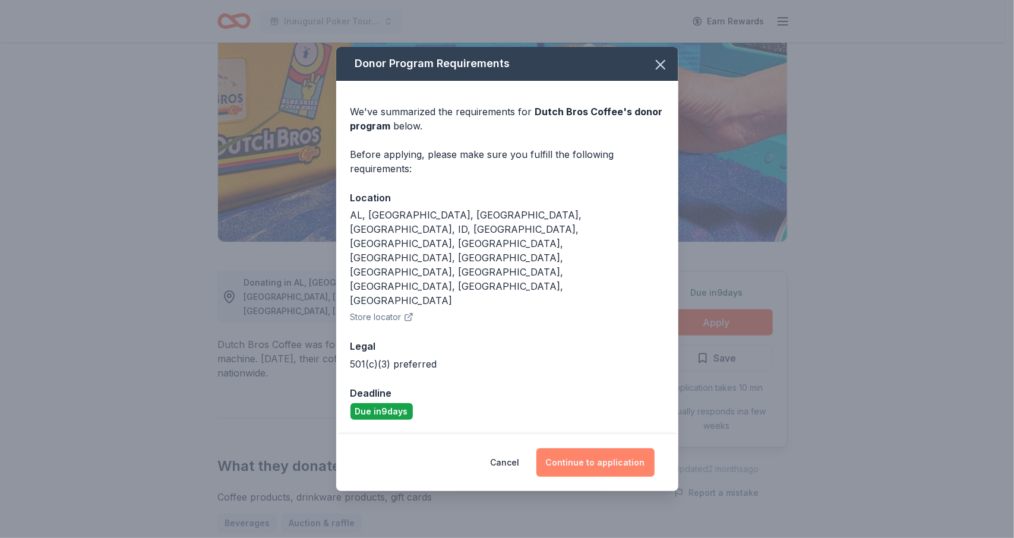
click at [590, 448] on button "Continue to application" at bounding box center [595, 462] width 118 height 29
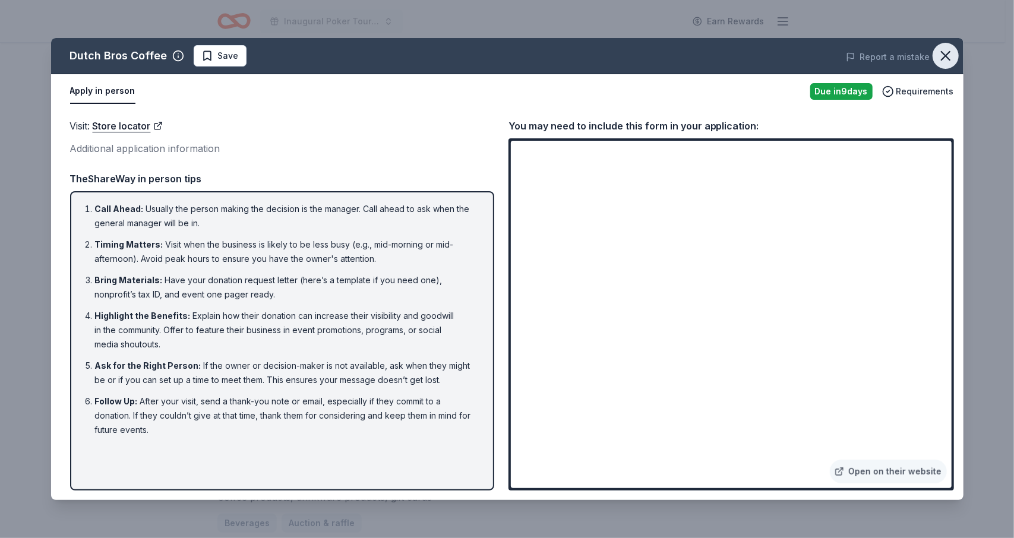
click at [952, 52] on icon "button" at bounding box center [945, 56] width 17 height 17
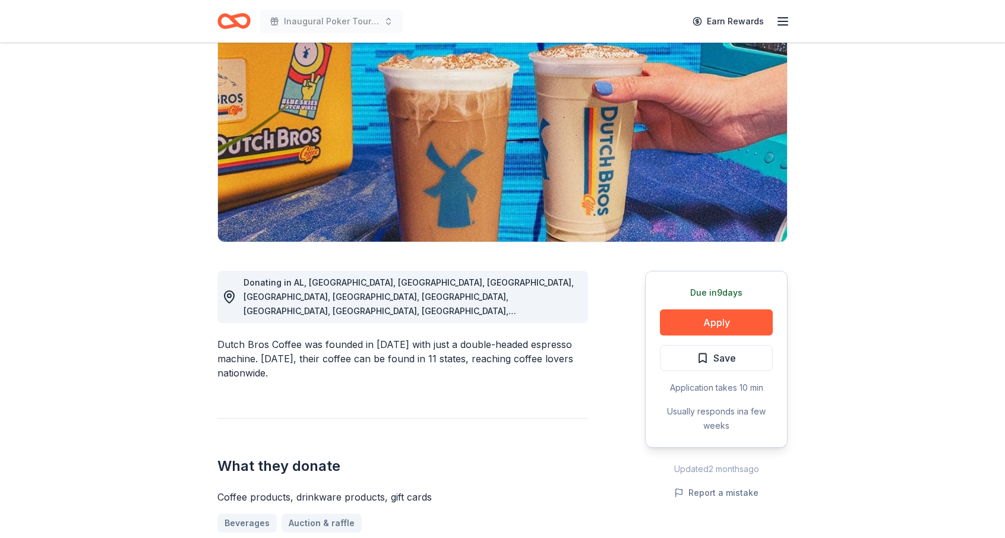
scroll to position [416, 0]
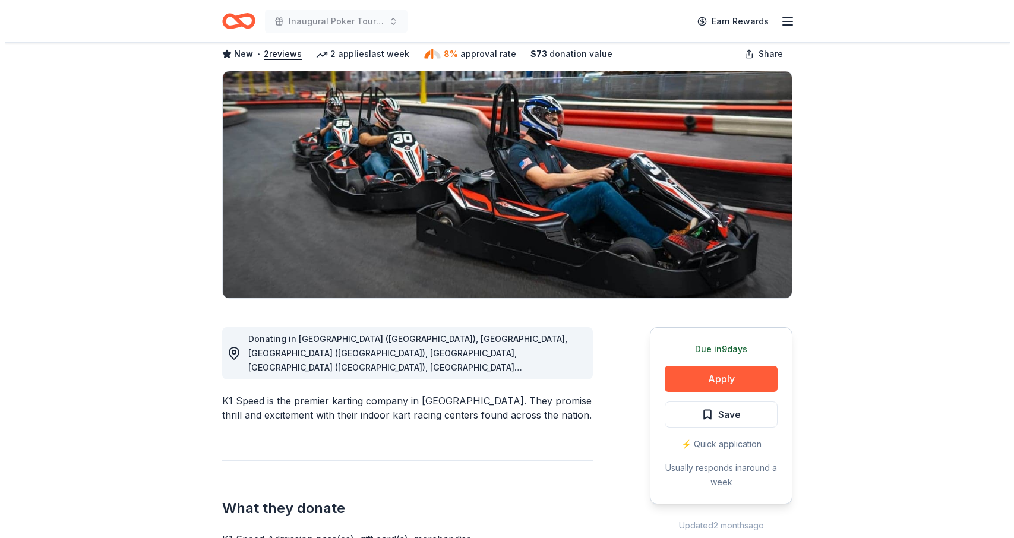
scroll to position [178, 0]
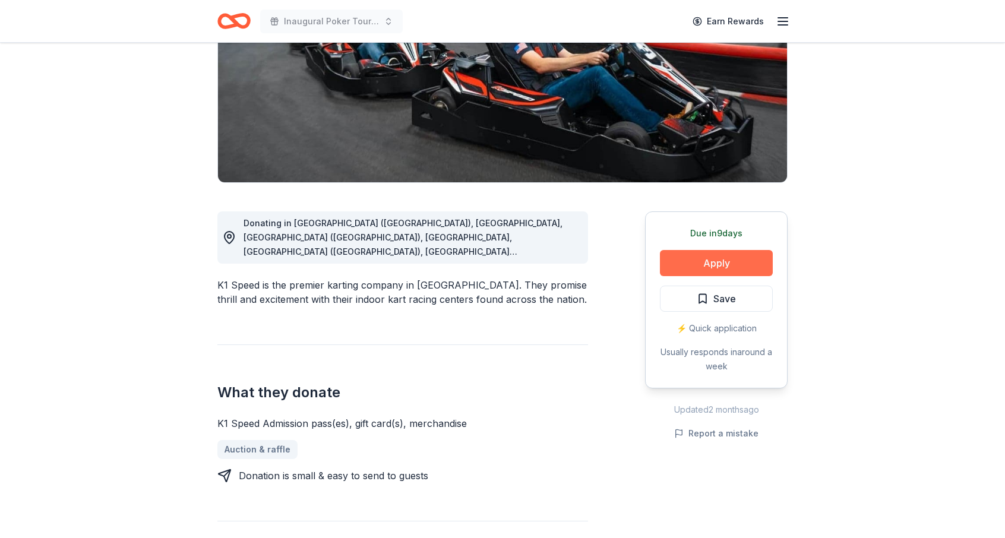
click at [719, 260] on button "Apply" at bounding box center [716, 263] width 113 height 26
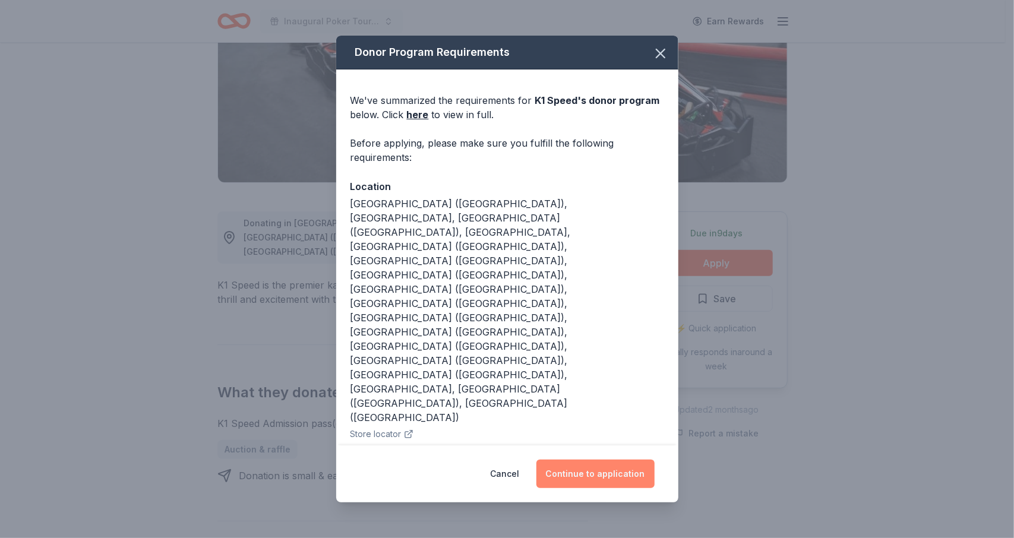
click at [592, 460] on button "Continue to application" at bounding box center [595, 474] width 118 height 29
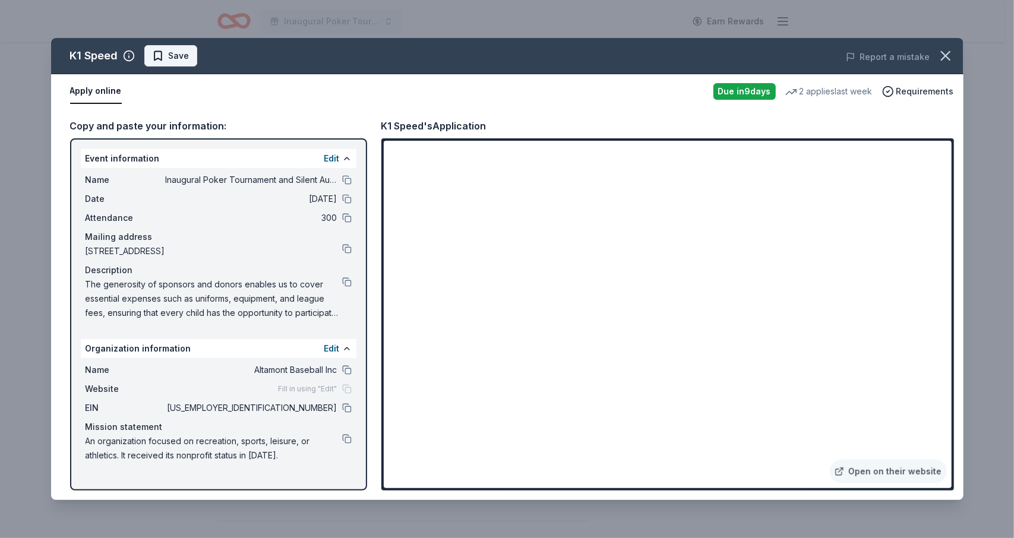
click at [185, 61] on span "Save" at bounding box center [179, 56] width 21 height 14
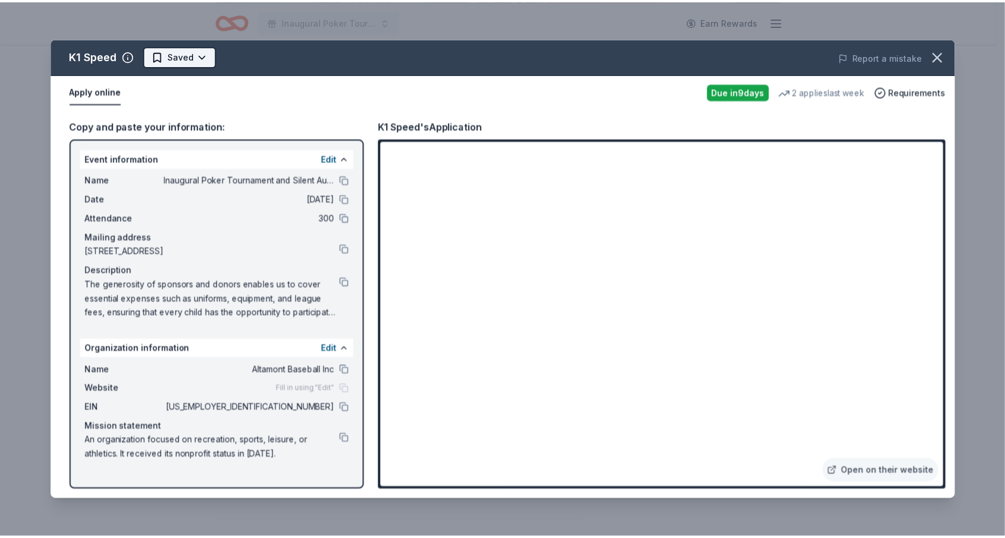
scroll to position [0, 0]
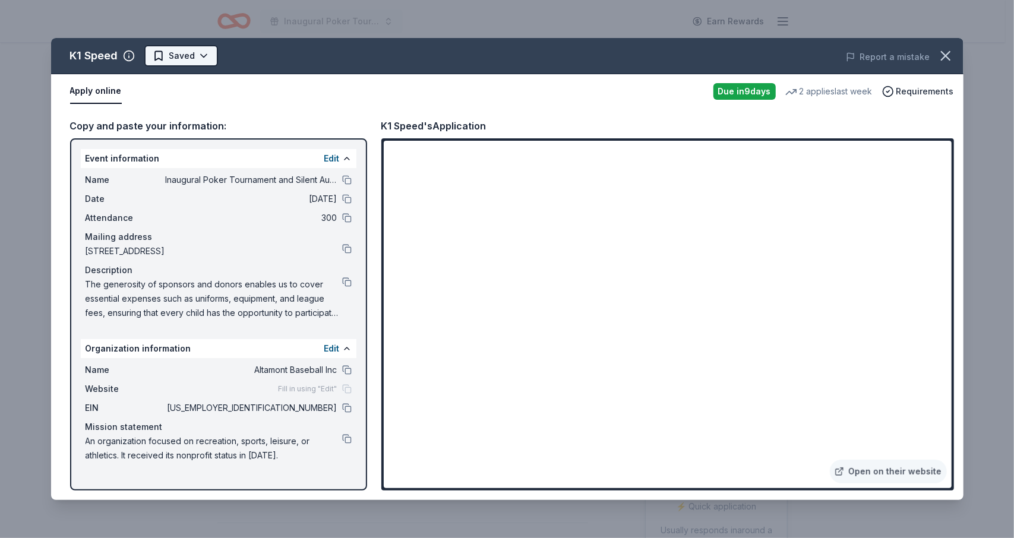
click at [201, 54] on html "Inaugural Poker Tournament and Silent Auction Earn Rewards Due [DATE] Share K1 …" at bounding box center [507, 269] width 1014 height 538
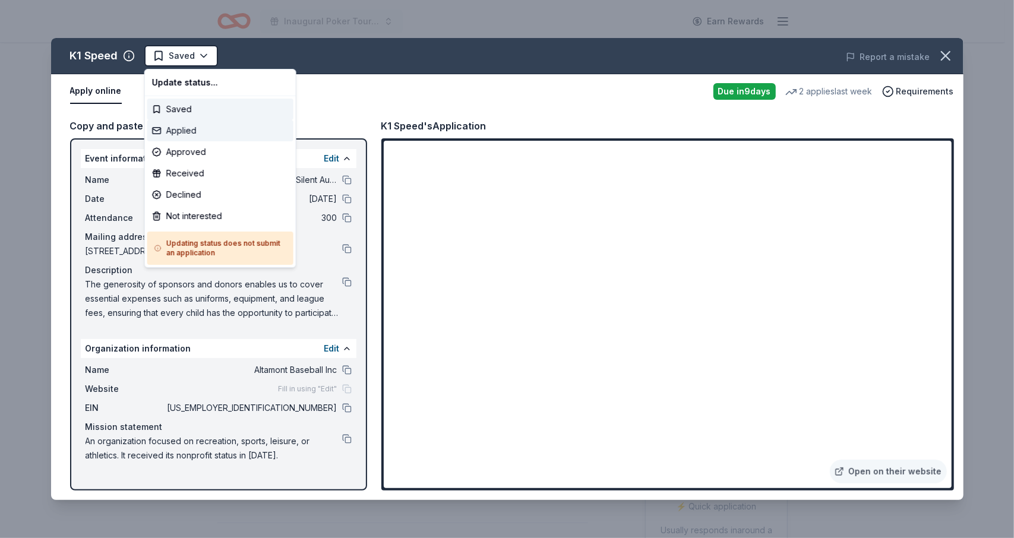
click at [184, 130] on div "Applied" at bounding box center [220, 130] width 146 height 21
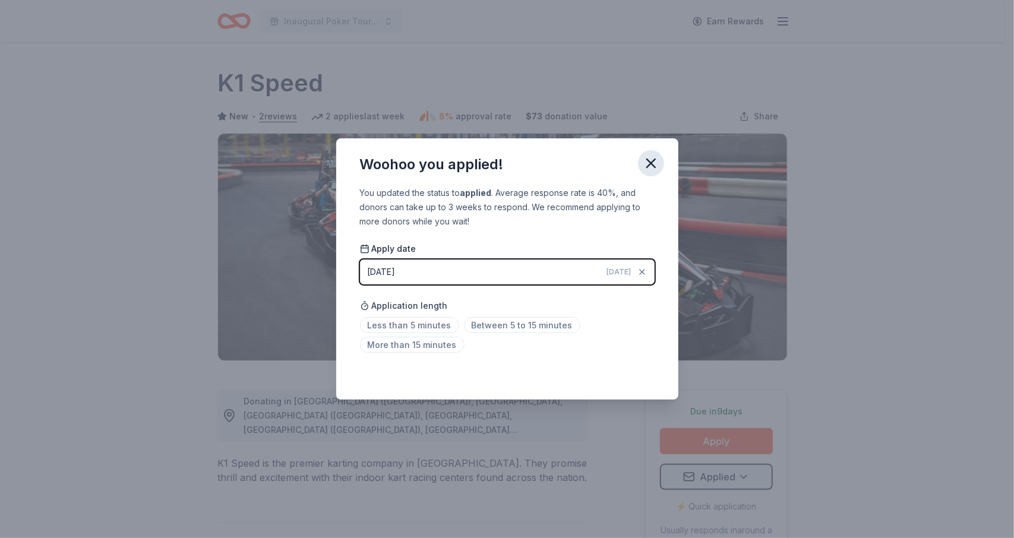
click at [652, 164] on icon "button" at bounding box center [651, 163] width 17 height 17
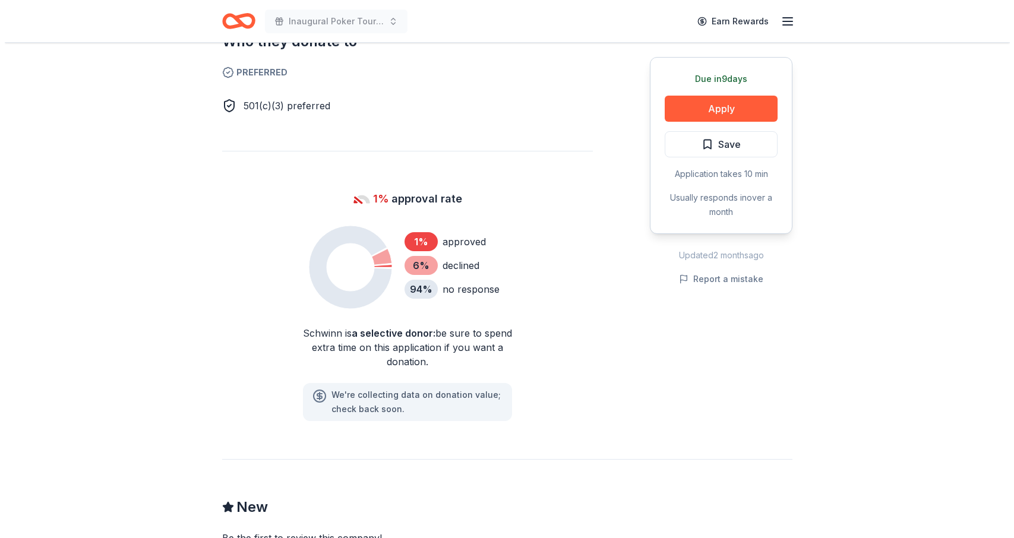
scroll to position [297, 0]
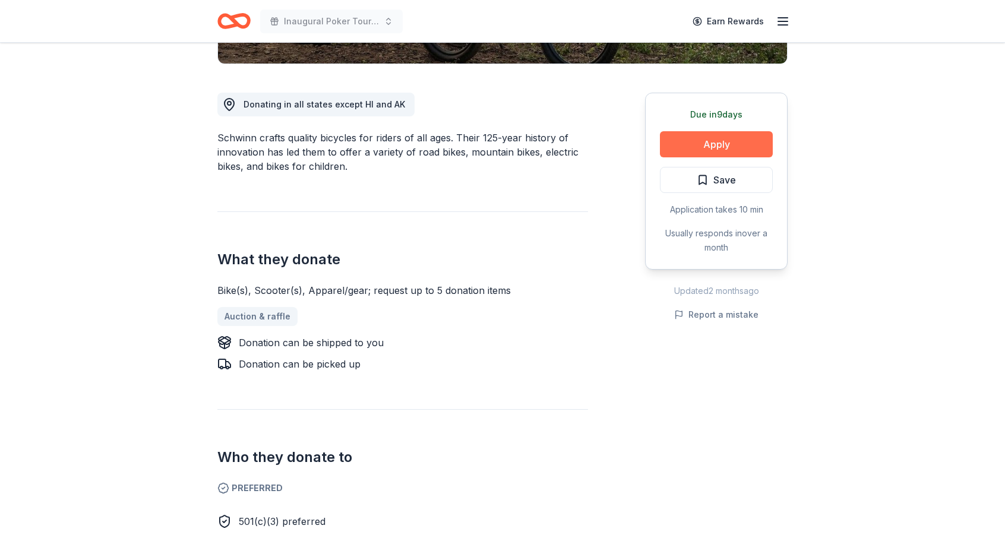
click at [710, 142] on button "Apply" at bounding box center [716, 144] width 113 height 26
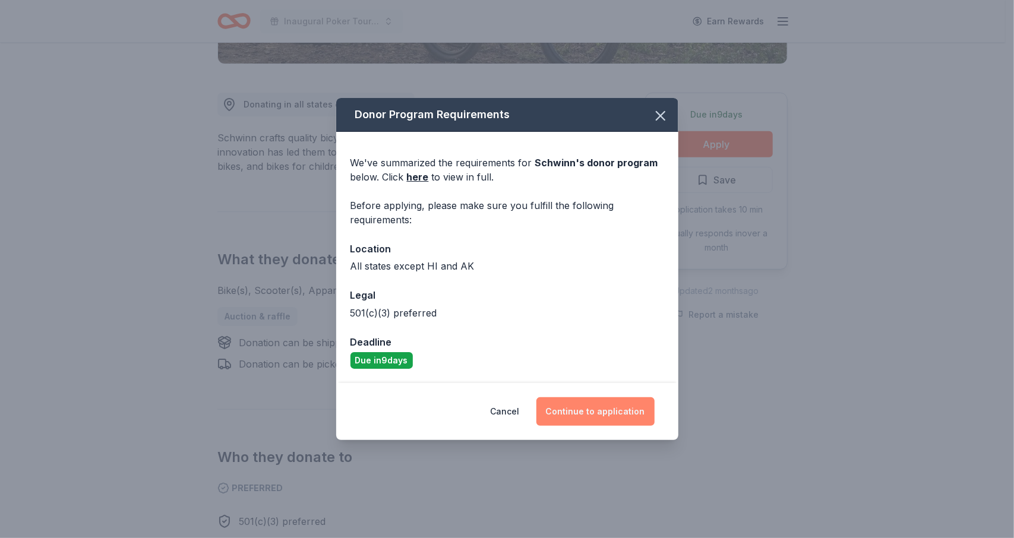
click at [584, 411] on button "Continue to application" at bounding box center [595, 411] width 118 height 29
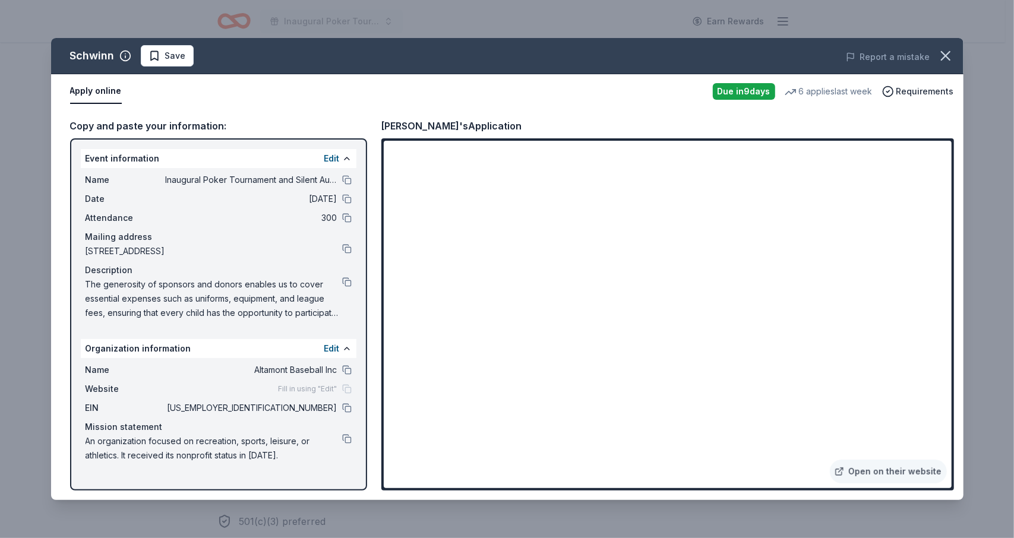
drag, startPoint x: 343, startPoint y: 368, endPoint x: 399, endPoint y: 361, distance: 56.4
click at [345, 368] on button at bounding box center [347, 370] width 10 height 10
click at [345, 178] on button at bounding box center [347, 180] width 10 height 10
click at [347, 180] on button at bounding box center [347, 180] width 10 height 10
click at [165, 54] on span "Save" at bounding box center [175, 56] width 21 height 14
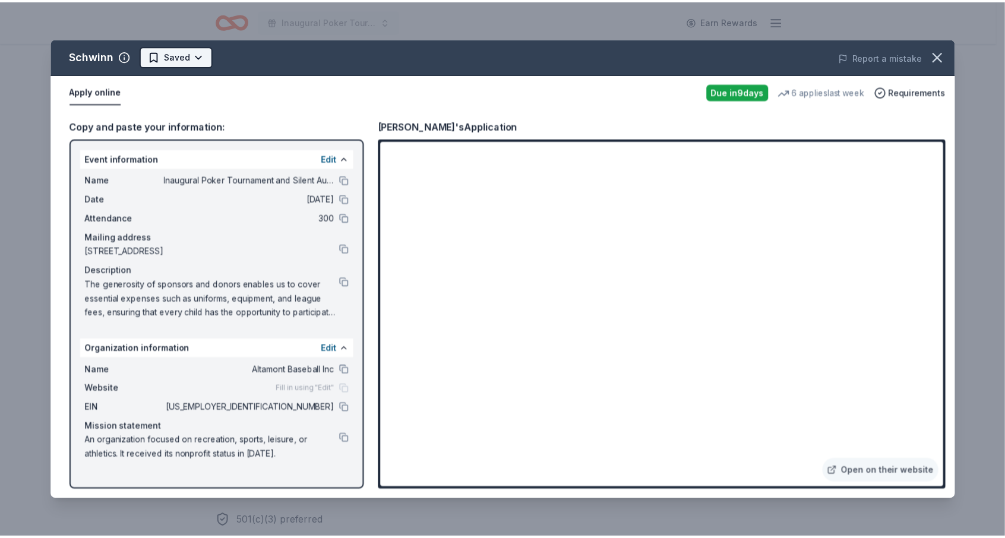
scroll to position [0, 0]
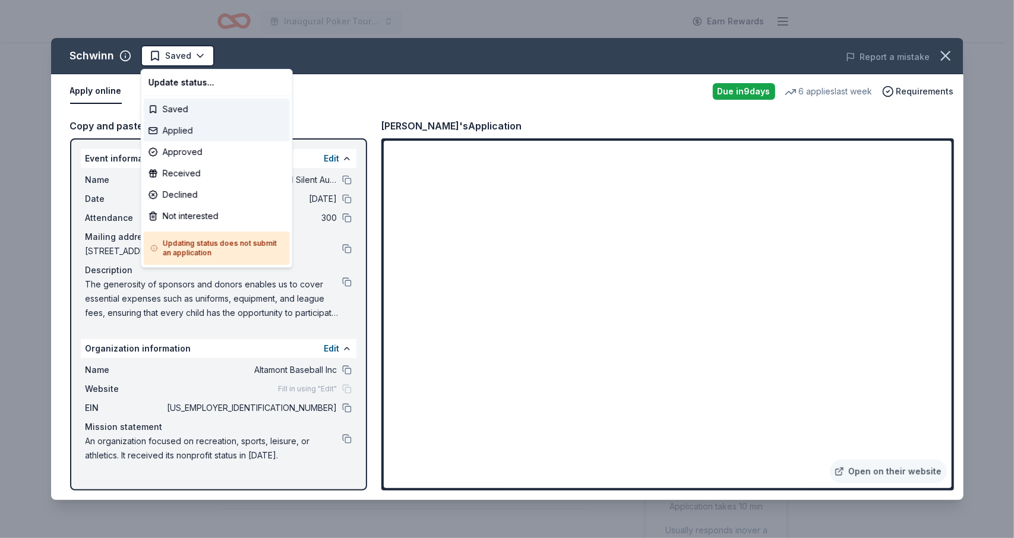
drag, startPoint x: 189, startPoint y: 128, endPoint x: 201, endPoint y: 131, distance: 12.4
click at [189, 128] on div "Applied" at bounding box center [217, 130] width 146 height 21
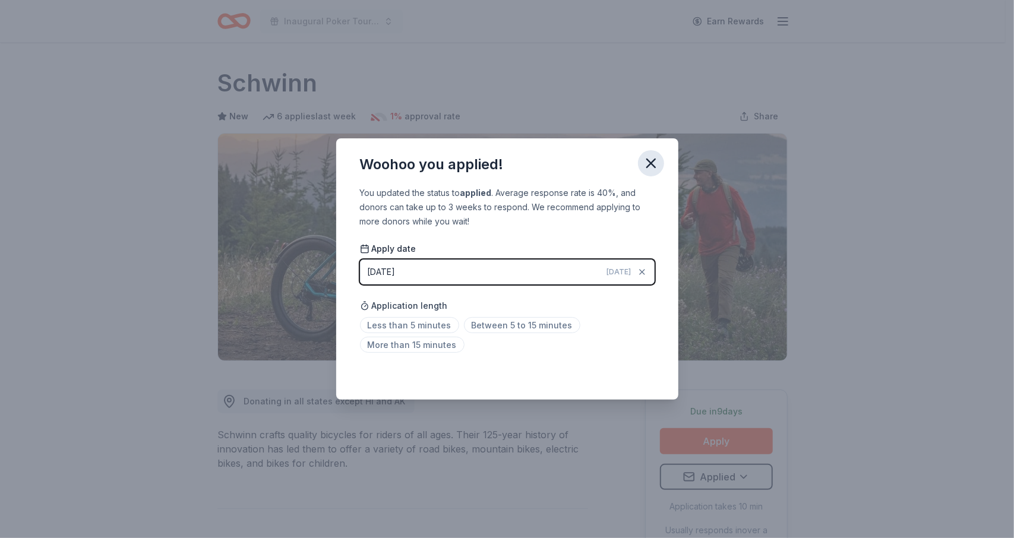
drag, startPoint x: 647, startPoint y: 156, endPoint x: 656, endPoint y: 159, distance: 9.2
click at [649, 159] on icon "button" at bounding box center [651, 163] width 17 height 17
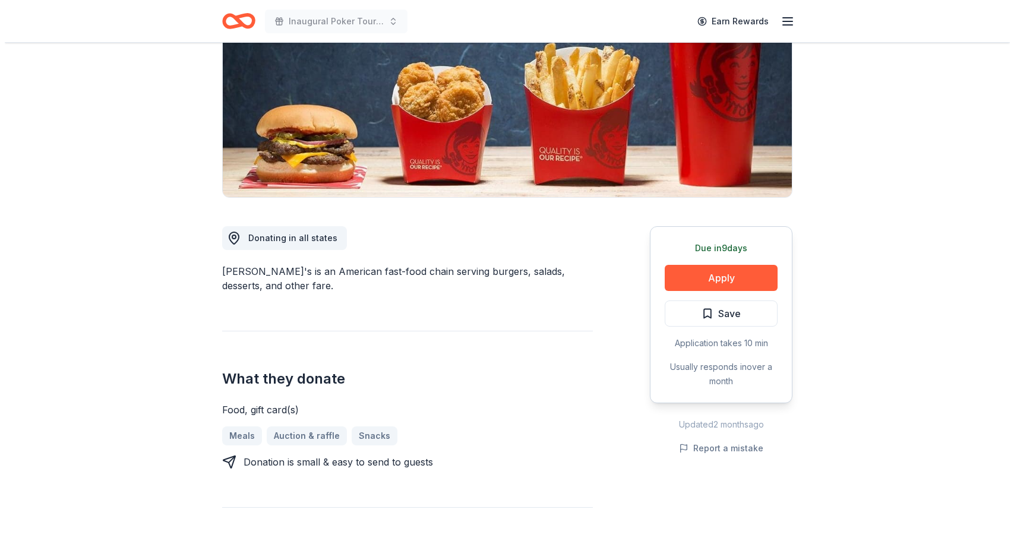
scroll to position [238, 0]
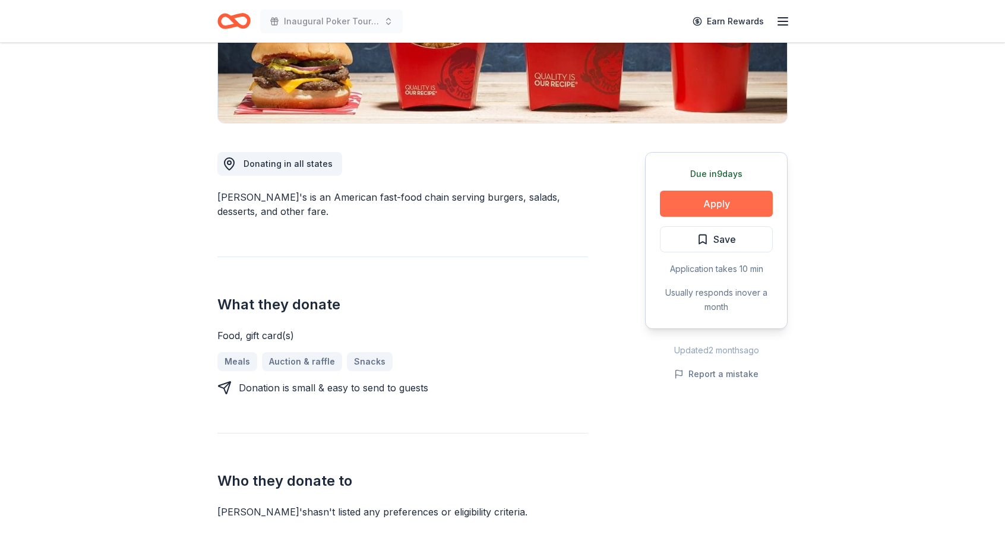
click at [723, 200] on button "Apply" at bounding box center [716, 204] width 113 height 26
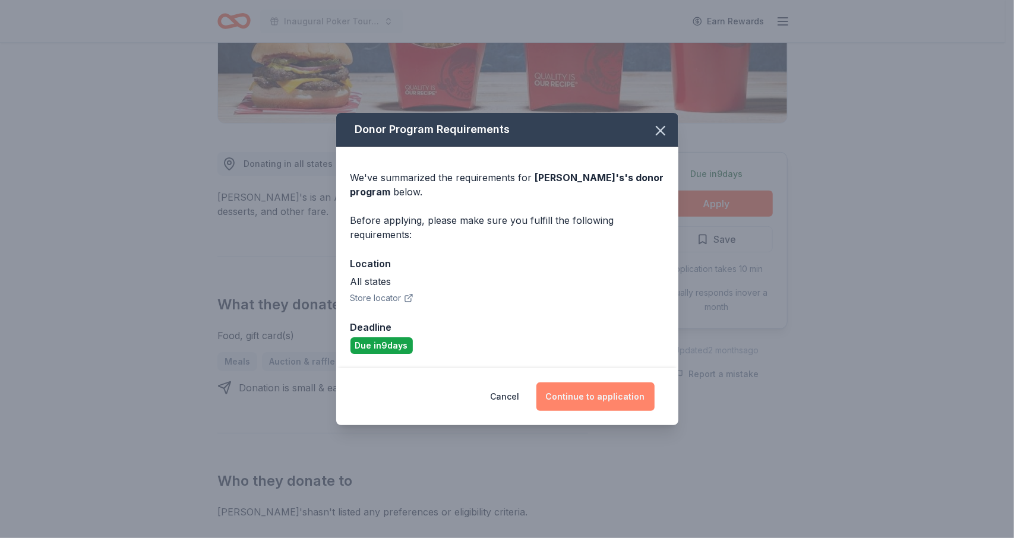
click at [593, 393] on button "Continue to application" at bounding box center [595, 397] width 118 height 29
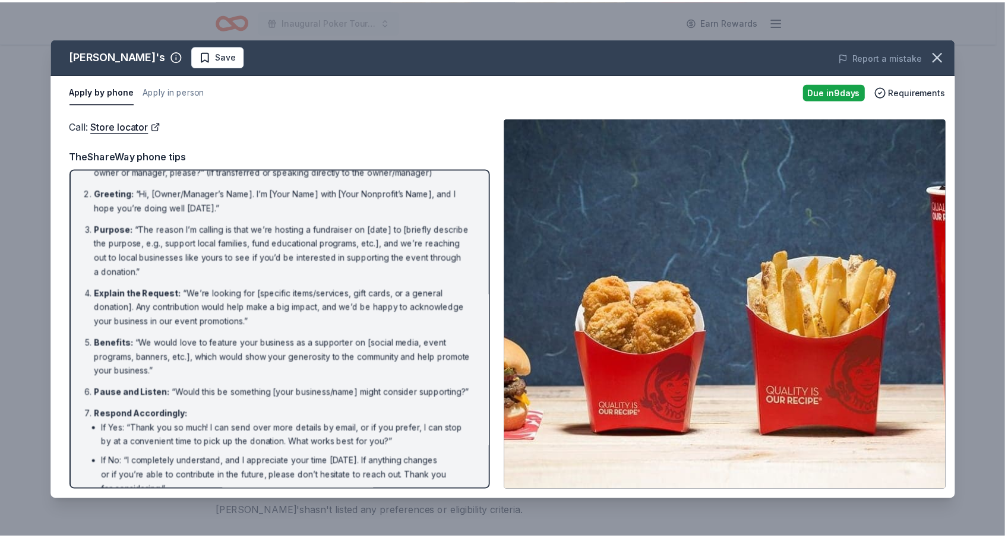
scroll to position [0, 0]
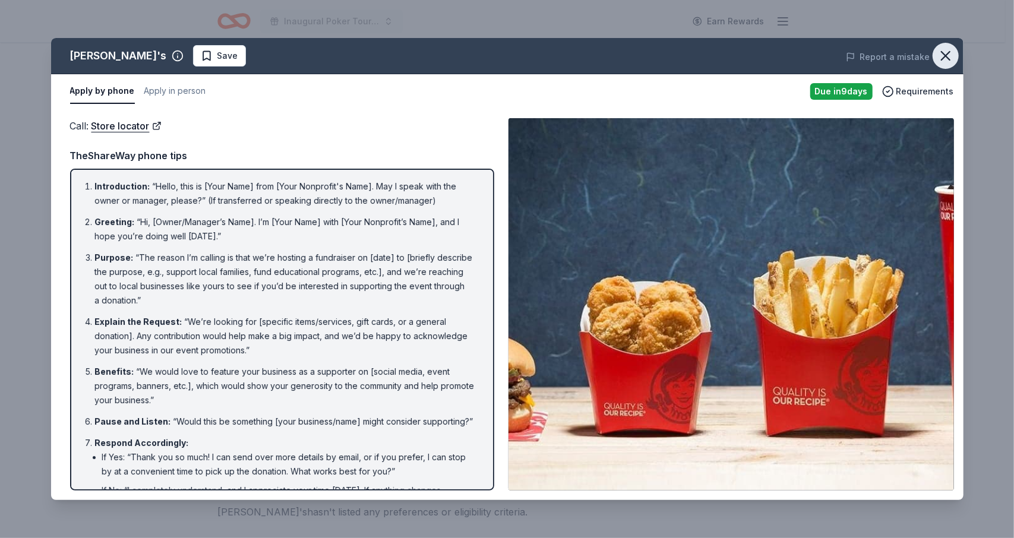
click at [949, 52] on icon "button" at bounding box center [945, 56] width 8 height 8
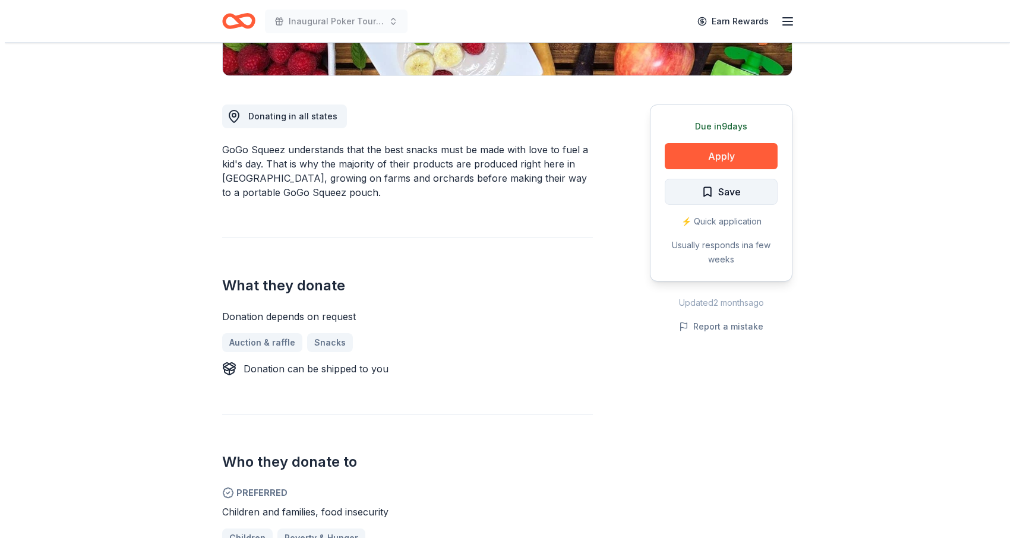
scroll to position [178, 0]
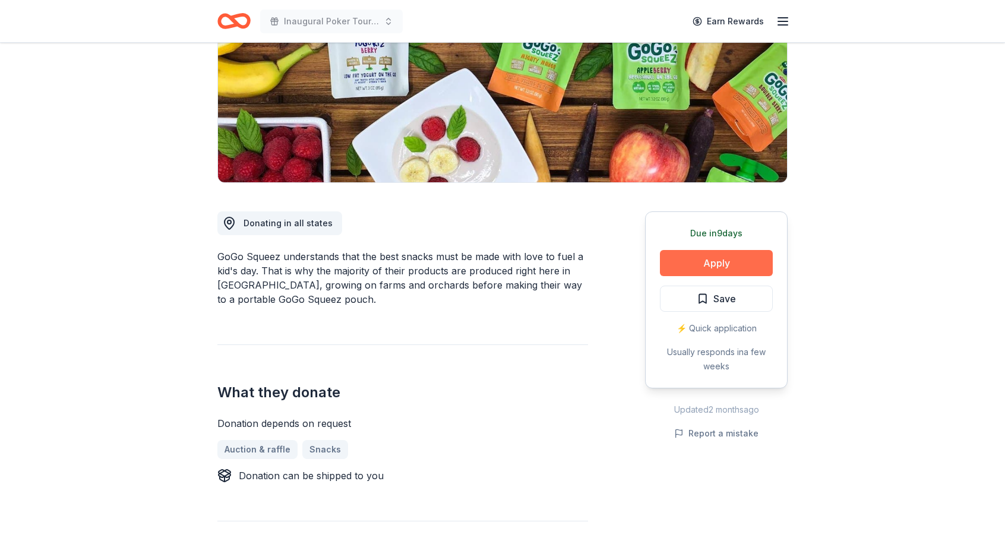
click at [725, 261] on button "Apply" at bounding box center [716, 263] width 113 height 26
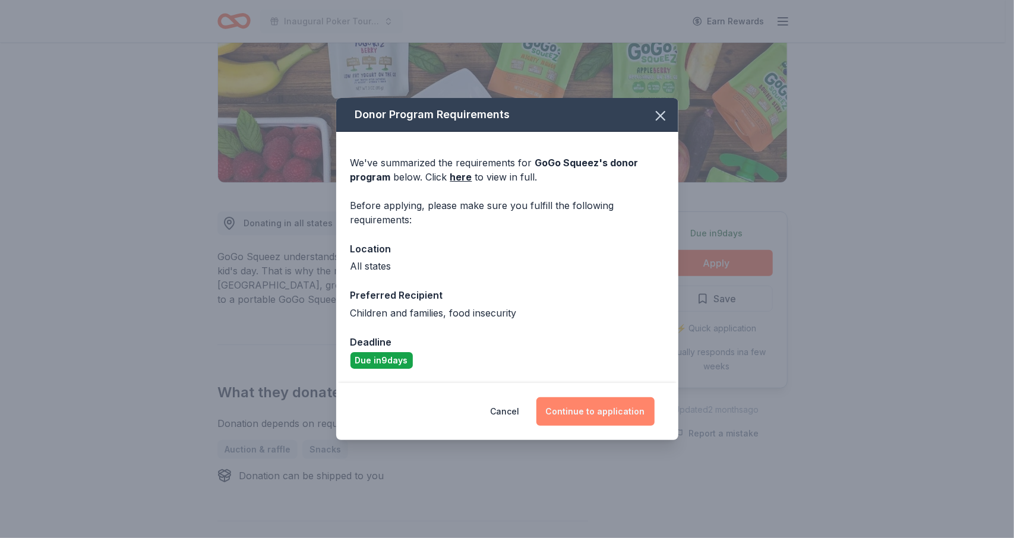
click at [595, 409] on button "Continue to application" at bounding box center [595, 411] width 118 height 29
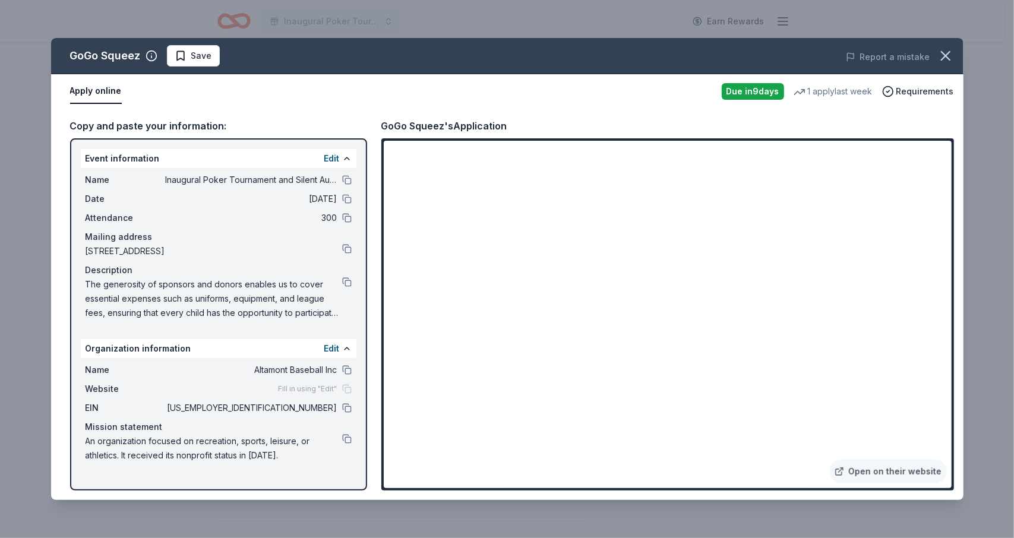
drag, startPoint x: 347, startPoint y: 179, endPoint x: 379, endPoint y: 173, distance: 32.5
click at [347, 179] on button at bounding box center [347, 180] width 10 height 10
click at [194, 53] on span "Save" at bounding box center [201, 56] width 21 height 14
click at [215, 58] on html "Inaugural Poker Tournament and Silent Auction Earn Rewards Due in 9 days Share …" at bounding box center [507, 91] width 1014 height 538
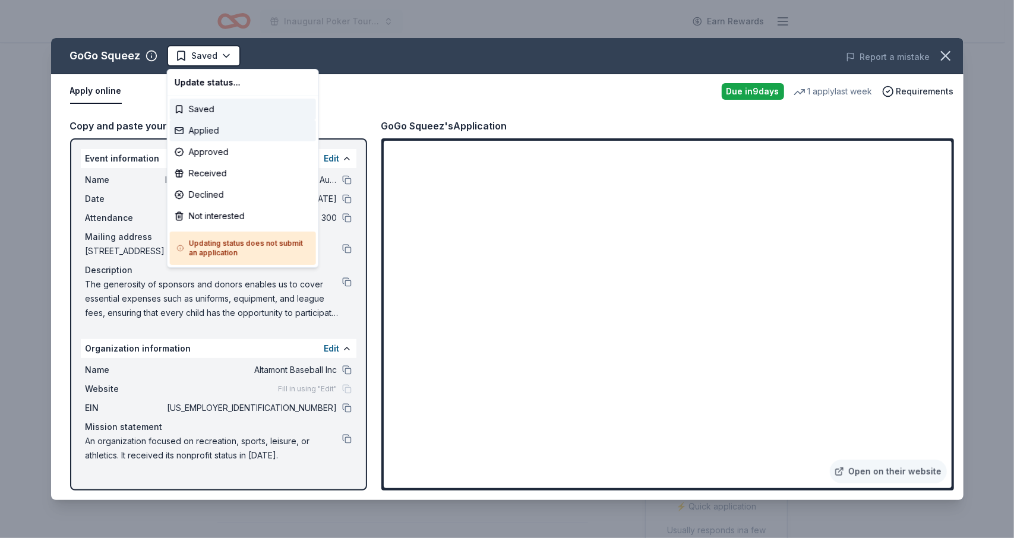
click at [208, 131] on div "Applied" at bounding box center [243, 130] width 146 height 21
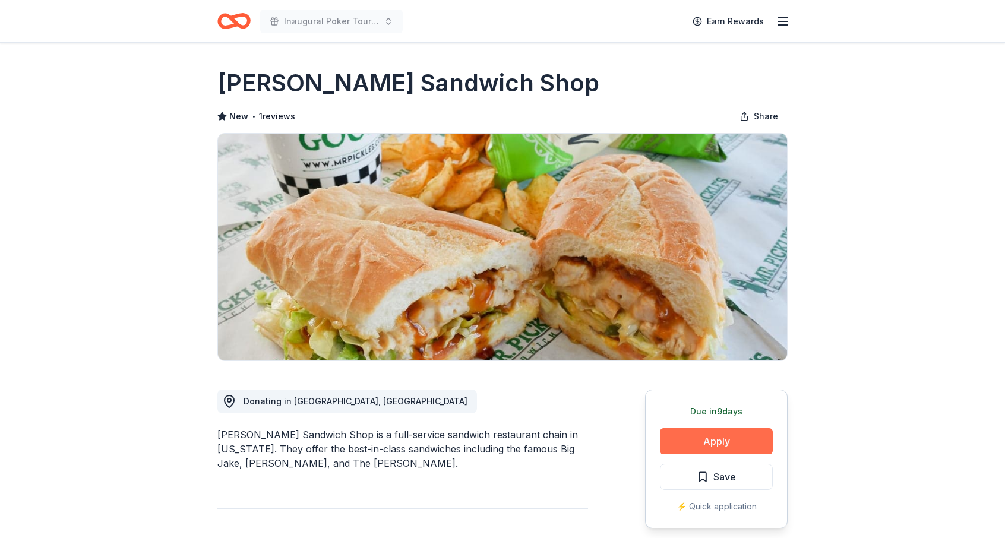
click at [725, 438] on button "Apply" at bounding box center [716, 441] width 113 height 26
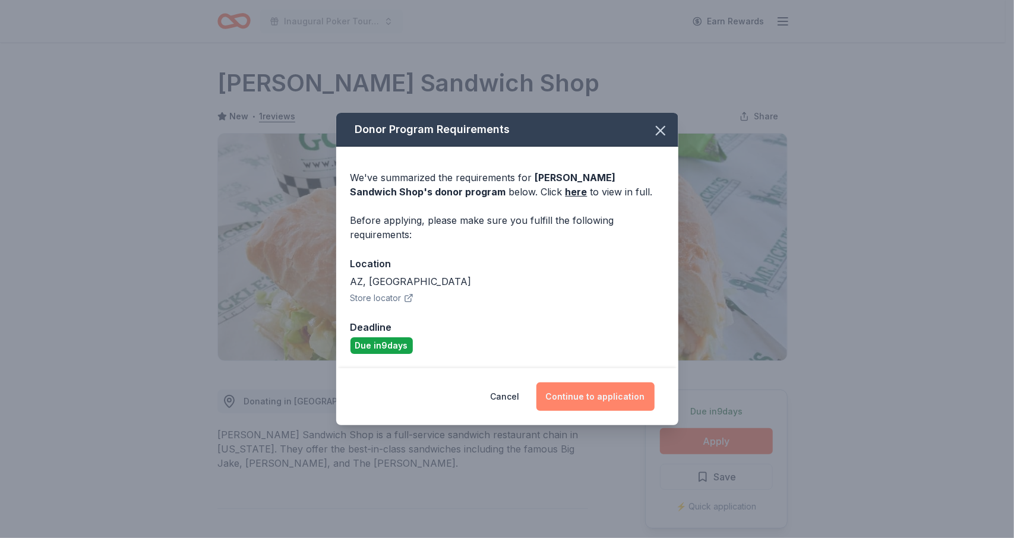
click at [581, 395] on button "Continue to application" at bounding box center [595, 397] width 118 height 29
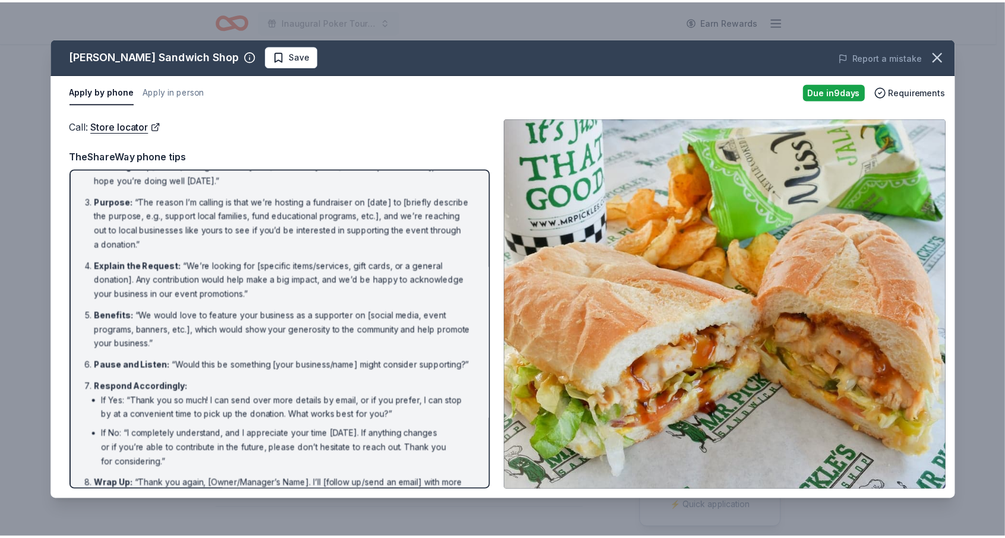
scroll to position [96, 0]
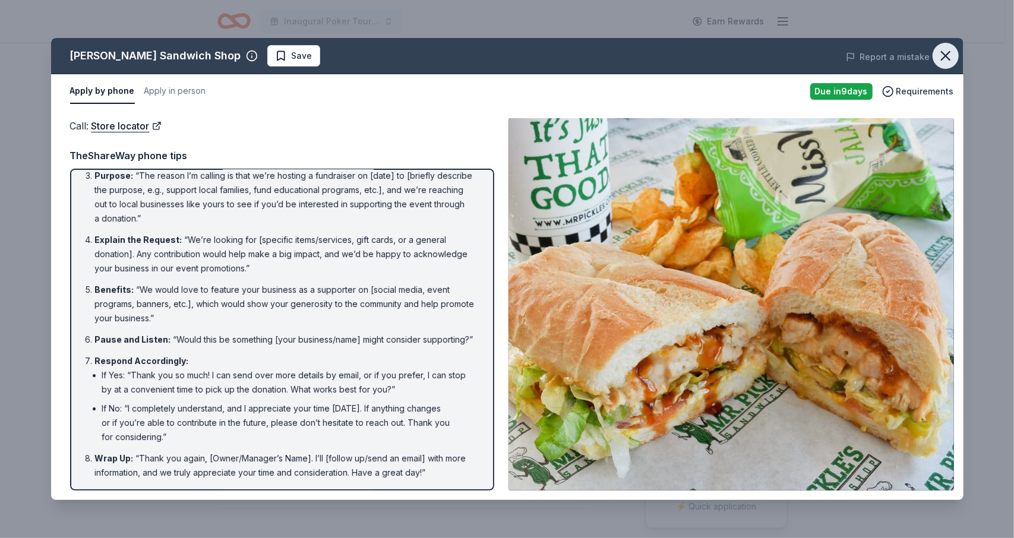
click at [950, 57] on icon "button" at bounding box center [945, 56] width 17 height 17
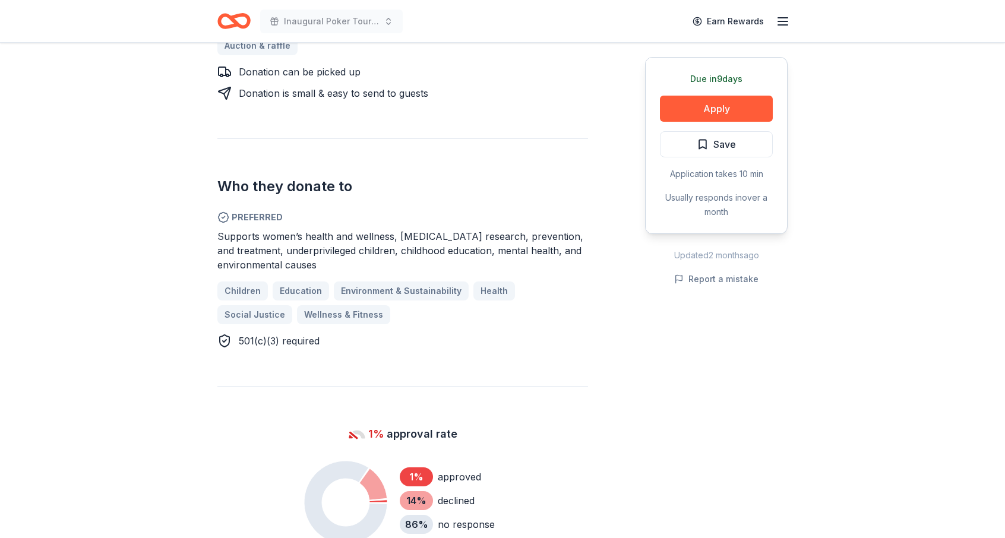
scroll to position [475, 0]
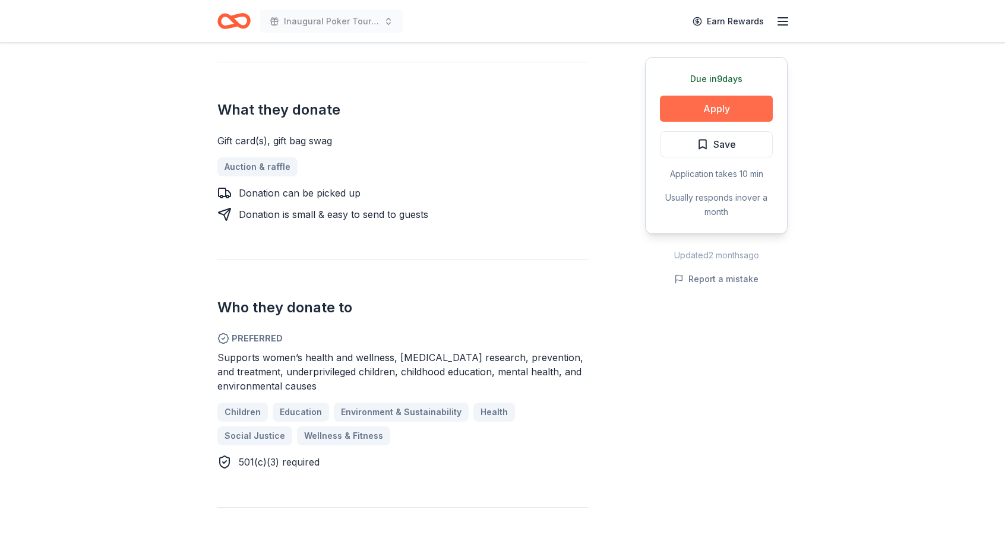
click at [713, 109] on button "Apply" at bounding box center [716, 109] width 113 height 26
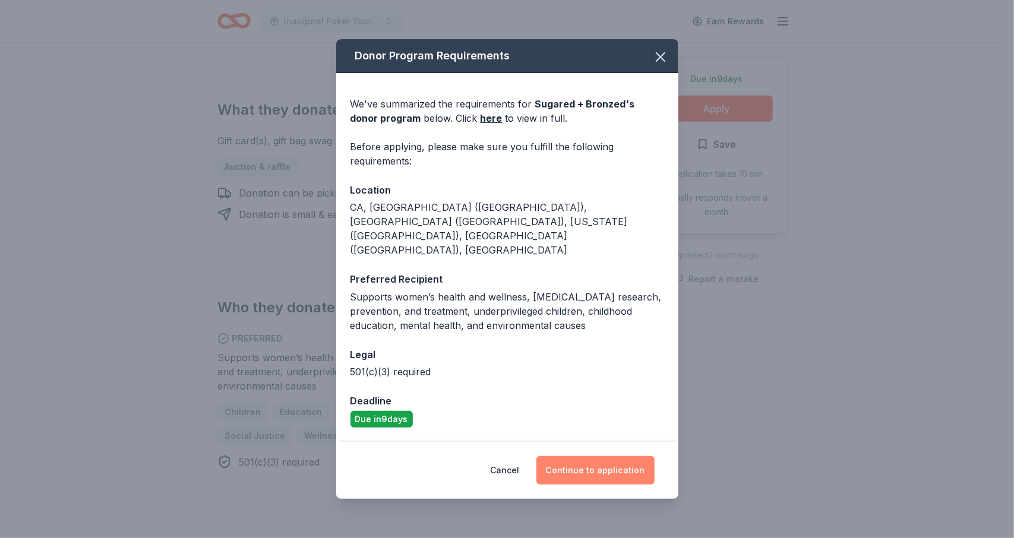
click at [605, 456] on button "Continue to application" at bounding box center [595, 470] width 118 height 29
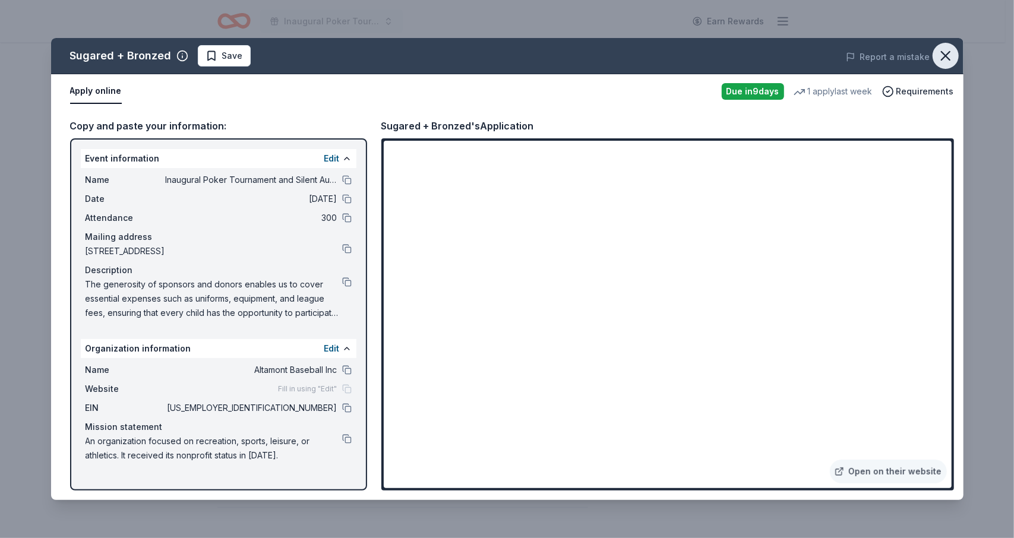
click at [941, 53] on icon "button" at bounding box center [945, 56] width 8 height 8
